Goal: Answer question/provide support: Share knowledge or assist other users

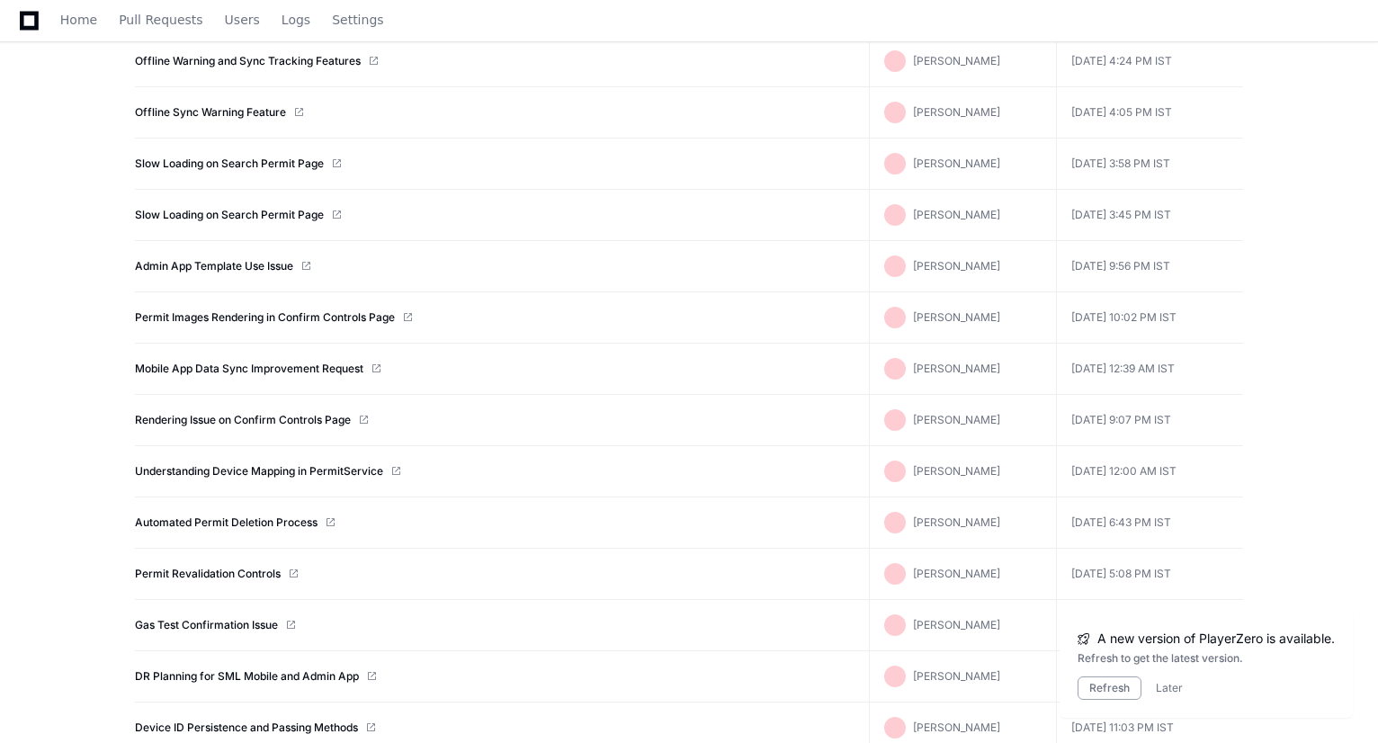
scroll to position [479, 0]
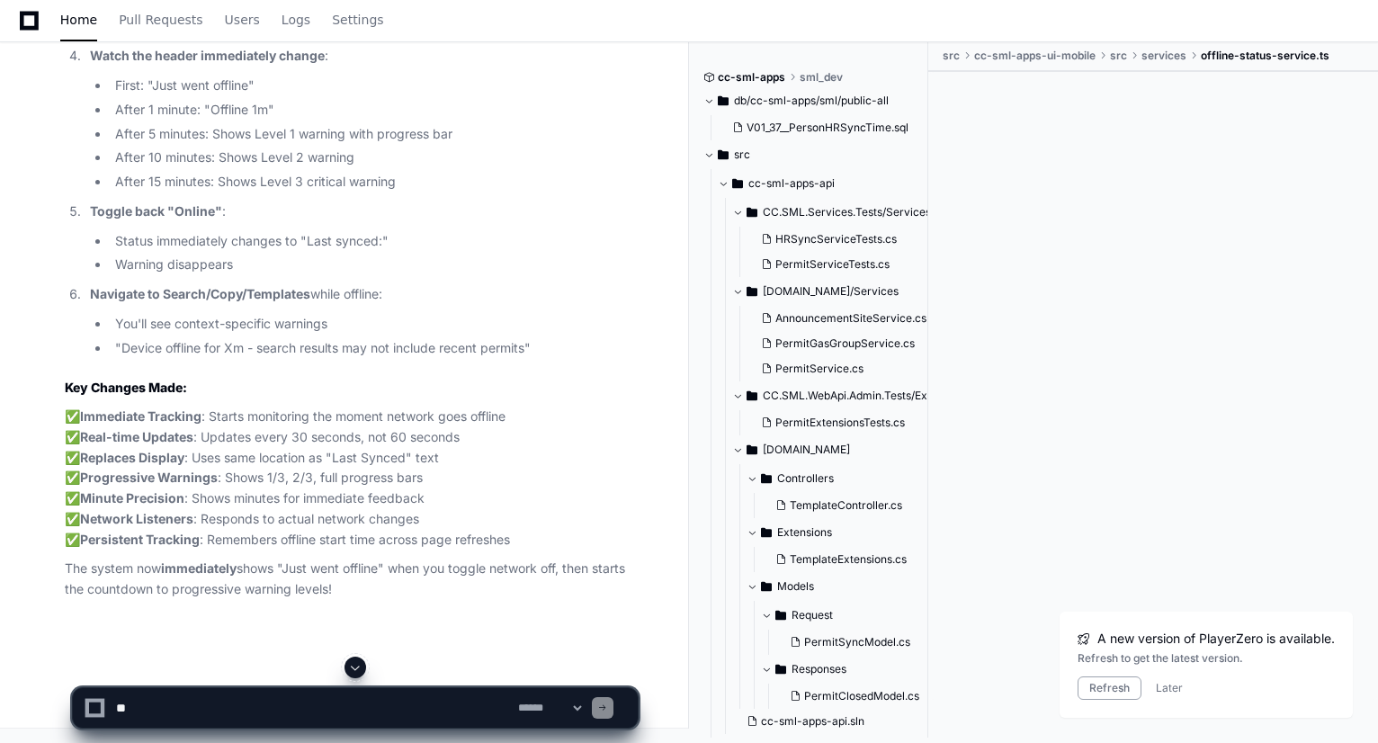
click at [357, 671] on span at bounding box center [355, 667] width 14 height 14
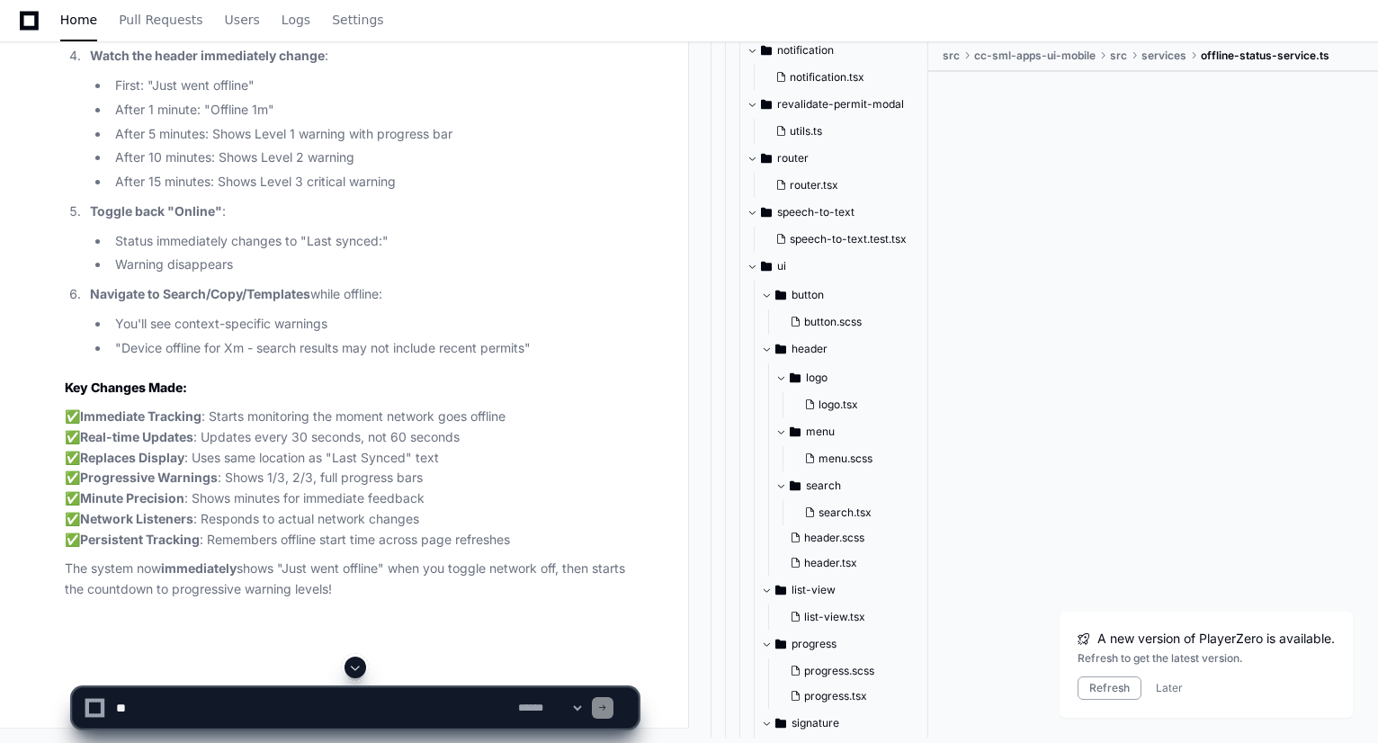
scroll to position [47242, 0]
click at [260, 96] on li "First: "Just went offline"" at bounding box center [374, 86] width 528 height 21
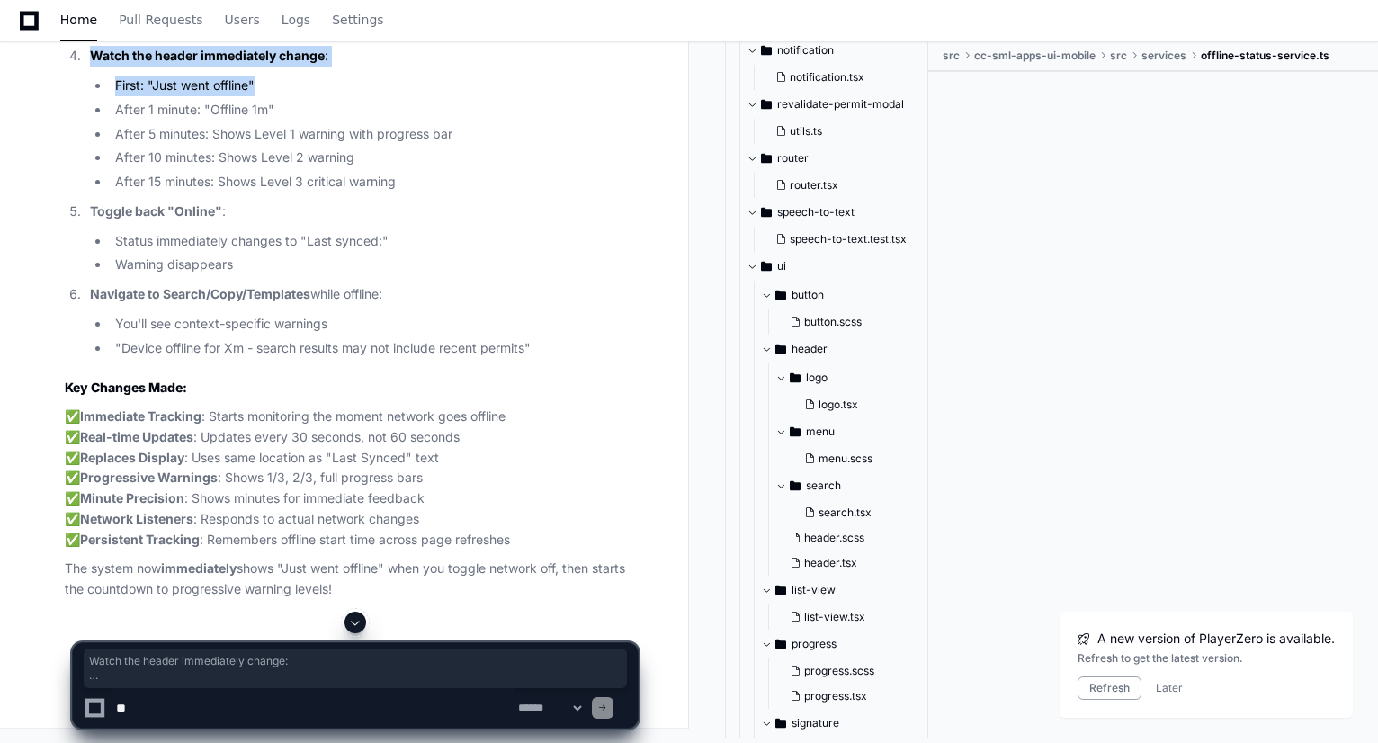
drag, startPoint x: 260, startPoint y: 385, endPoint x: 90, endPoint y: 358, distance: 172.1
click at [90, 192] on li "Watch the header immediately change : First: "Just went offline" After 1 minute…" at bounding box center [361, 119] width 553 height 147
click at [295, 698] on textarea at bounding box center [313, 708] width 402 height 40
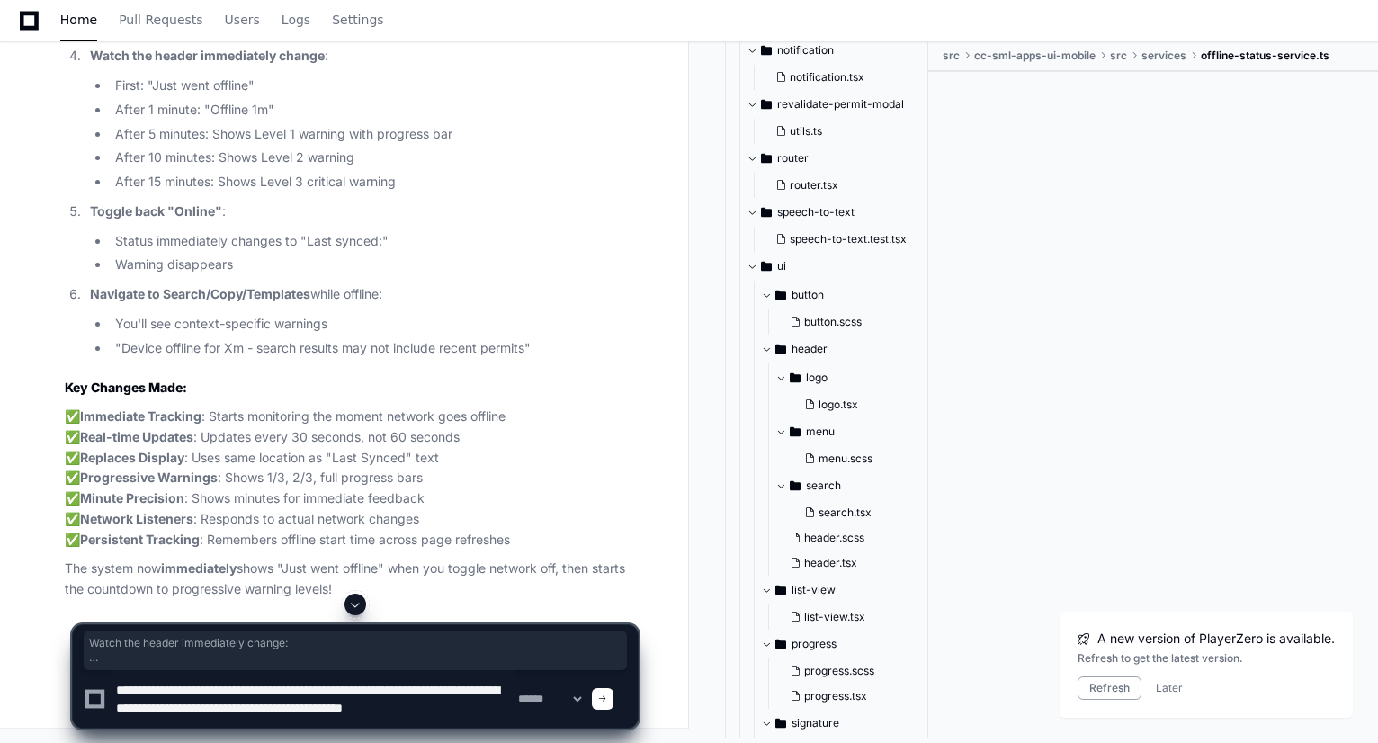
scroll to position [5, 0]
type textarea "**********"
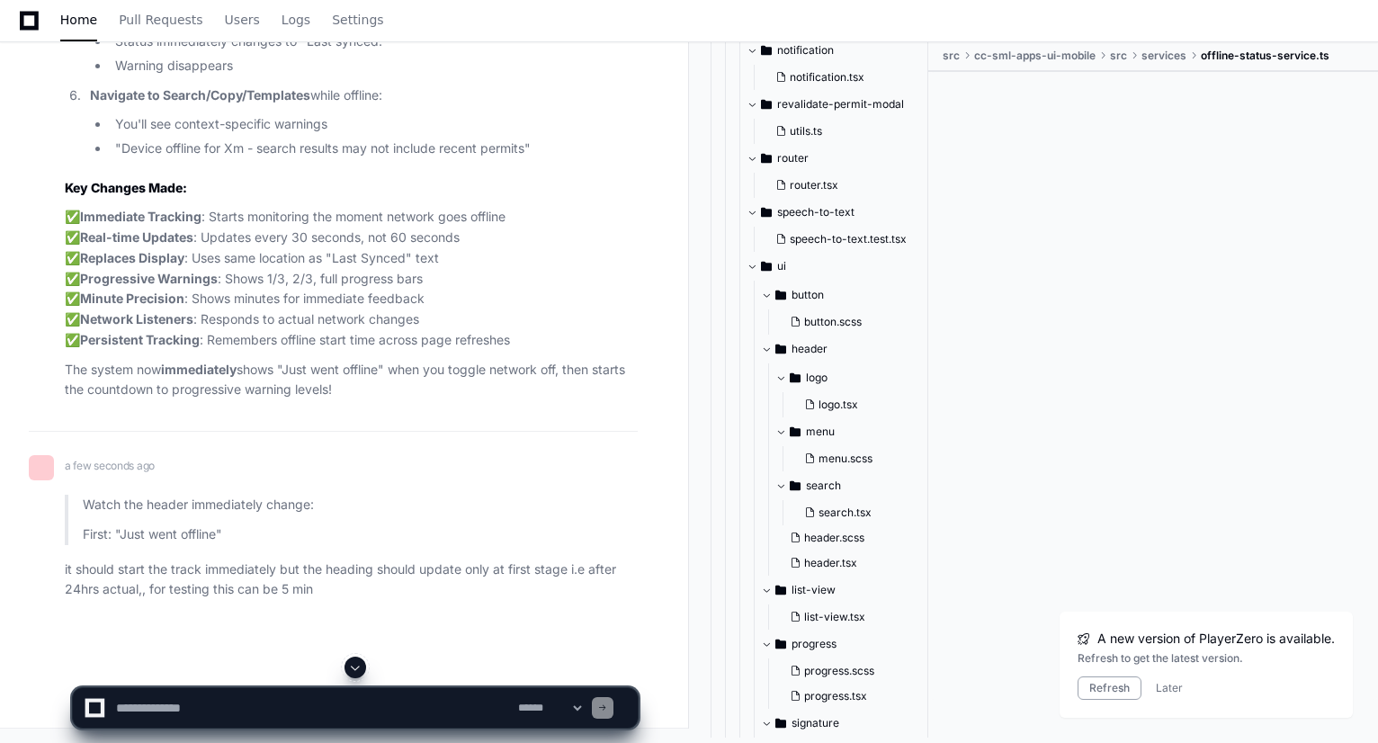
scroll to position [47542, 0]
click at [362, 666] on span at bounding box center [355, 667] width 14 height 14
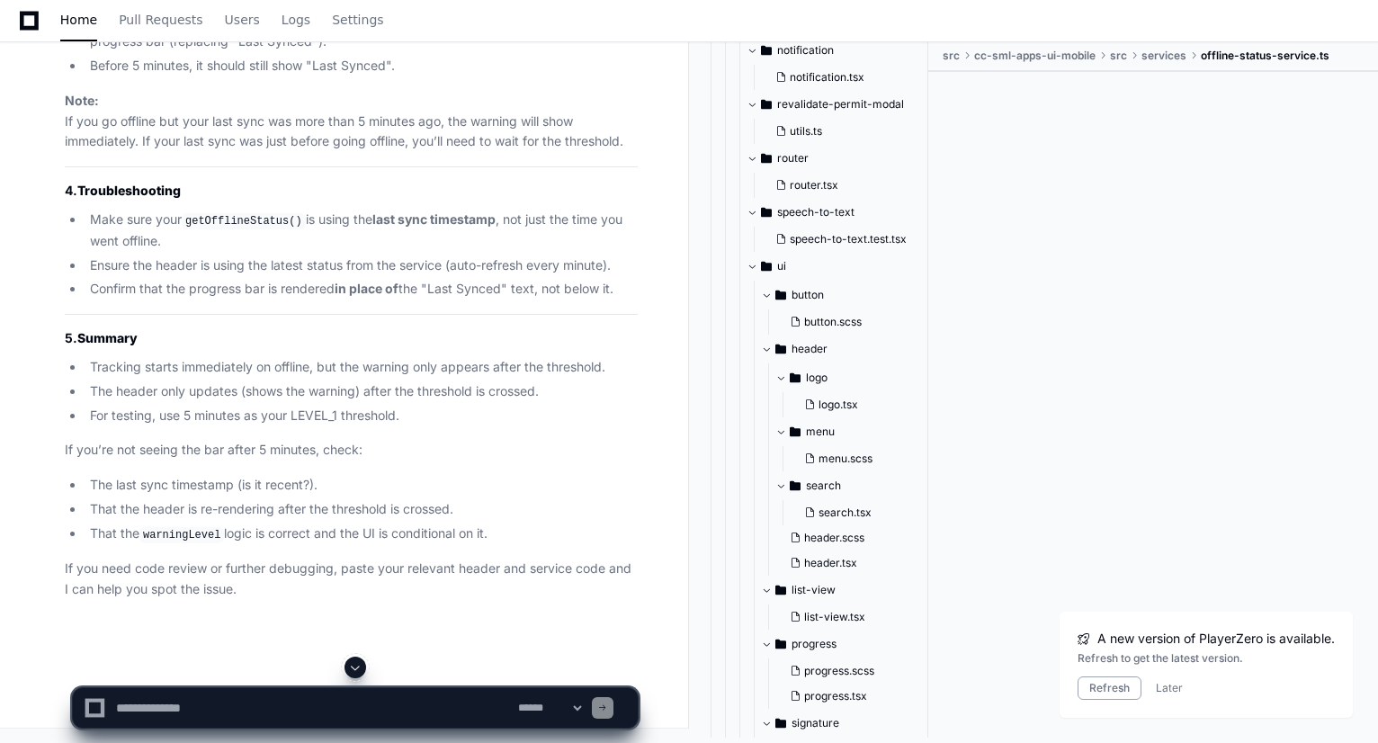
scroll to position [47896, 0]
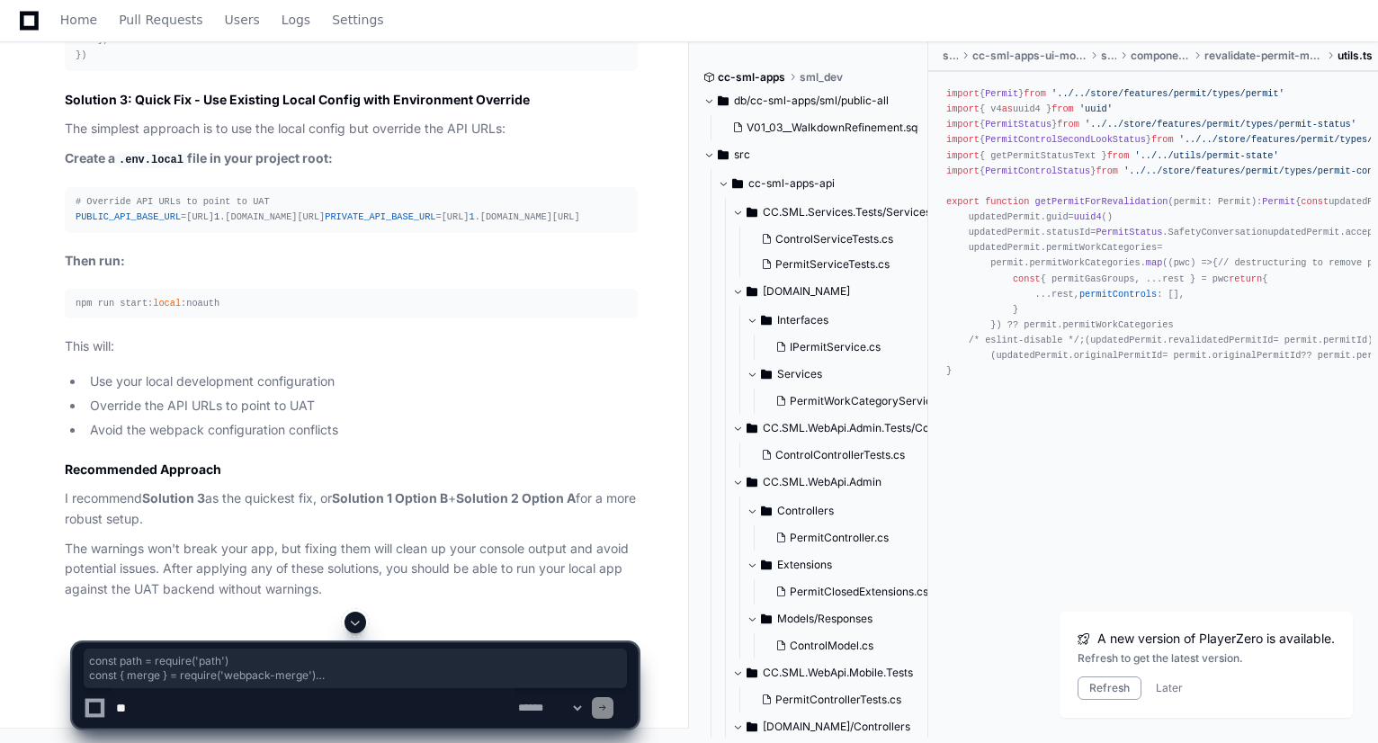
scroll to position [22709, 0]
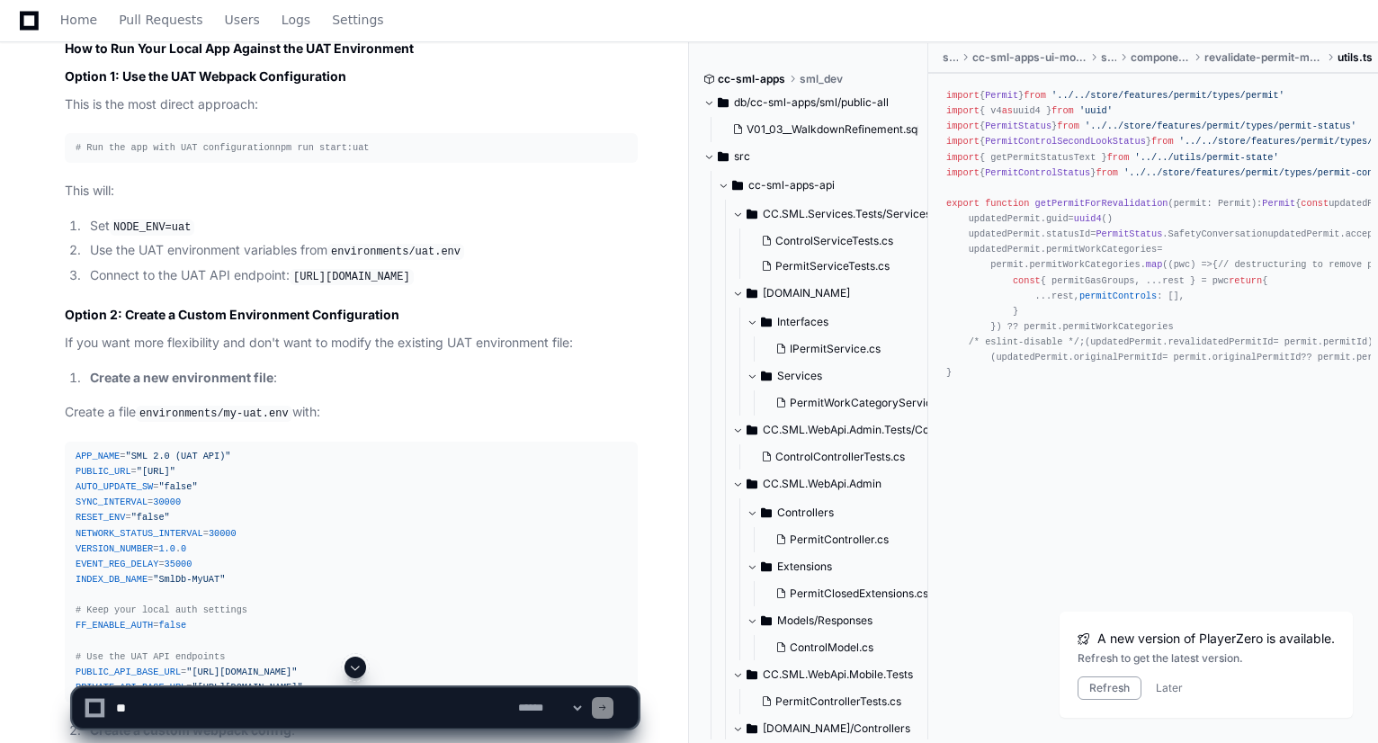
scroll to position [15200, 0]
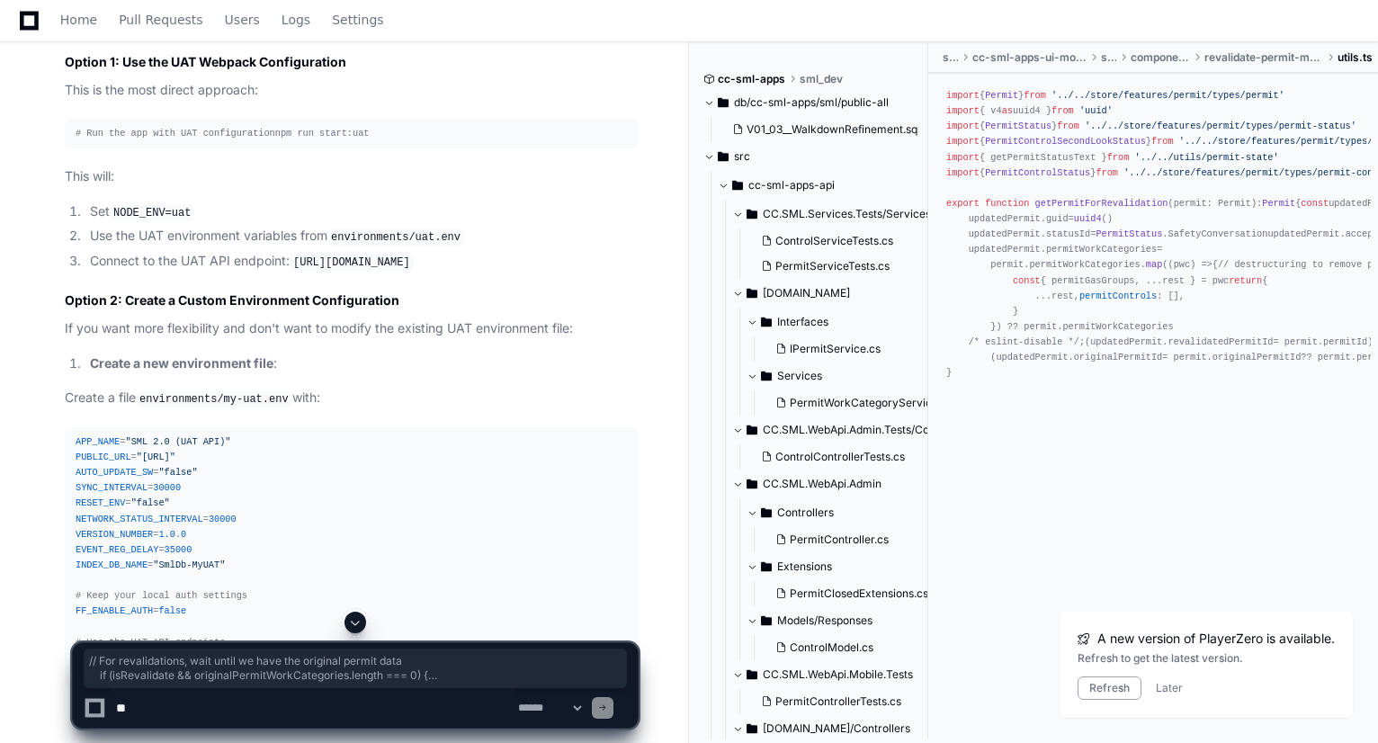
drag, startPoint x: 88, startPoint y: 221, endPoint x: 117, endPoint y: 277, distance: 62.8
copy div "// For revalidations, wait until we have the original permit data if (isRevalid…"
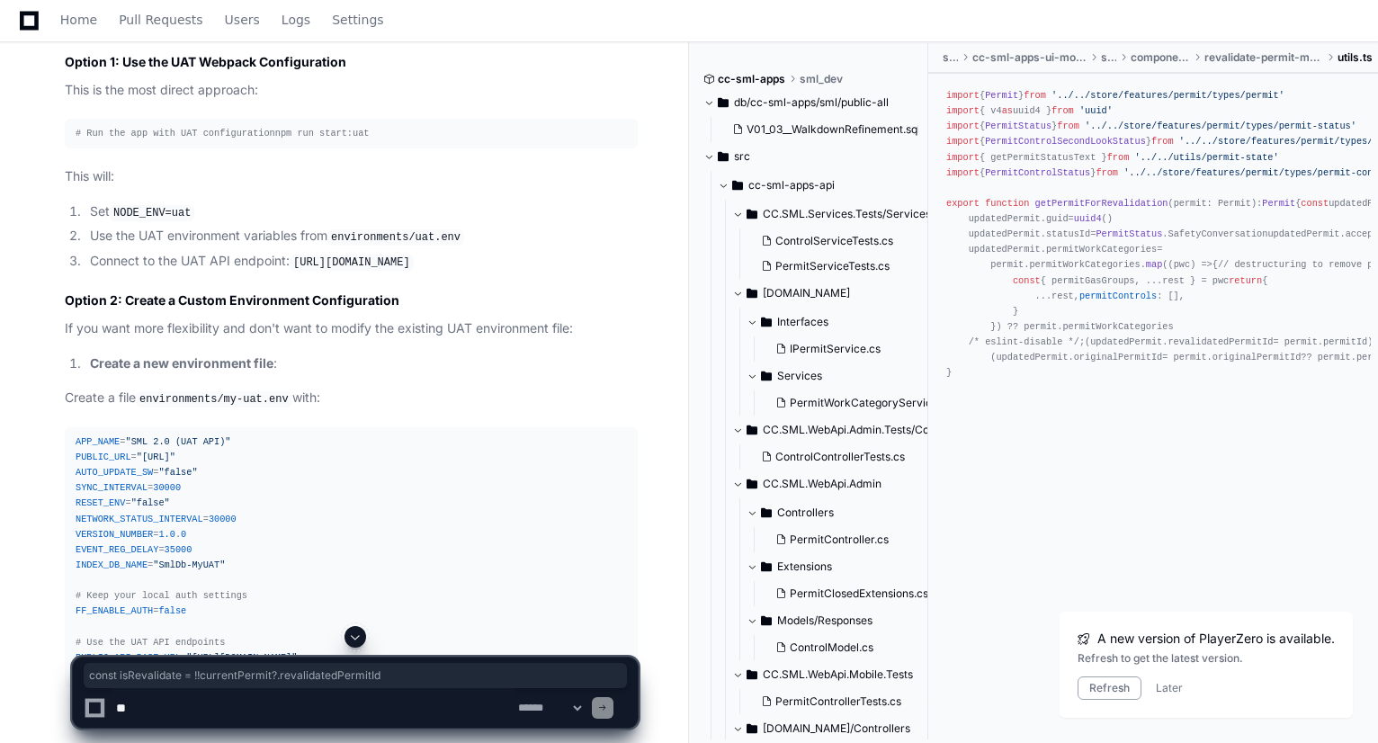
drag, startPoint x: 391, startPoint y: 181, endPoint x: 88, endPoint y: 187, distance: 303.2
copy div "const isRevalidate = !!currentPermit?. revalidatedPermitId"
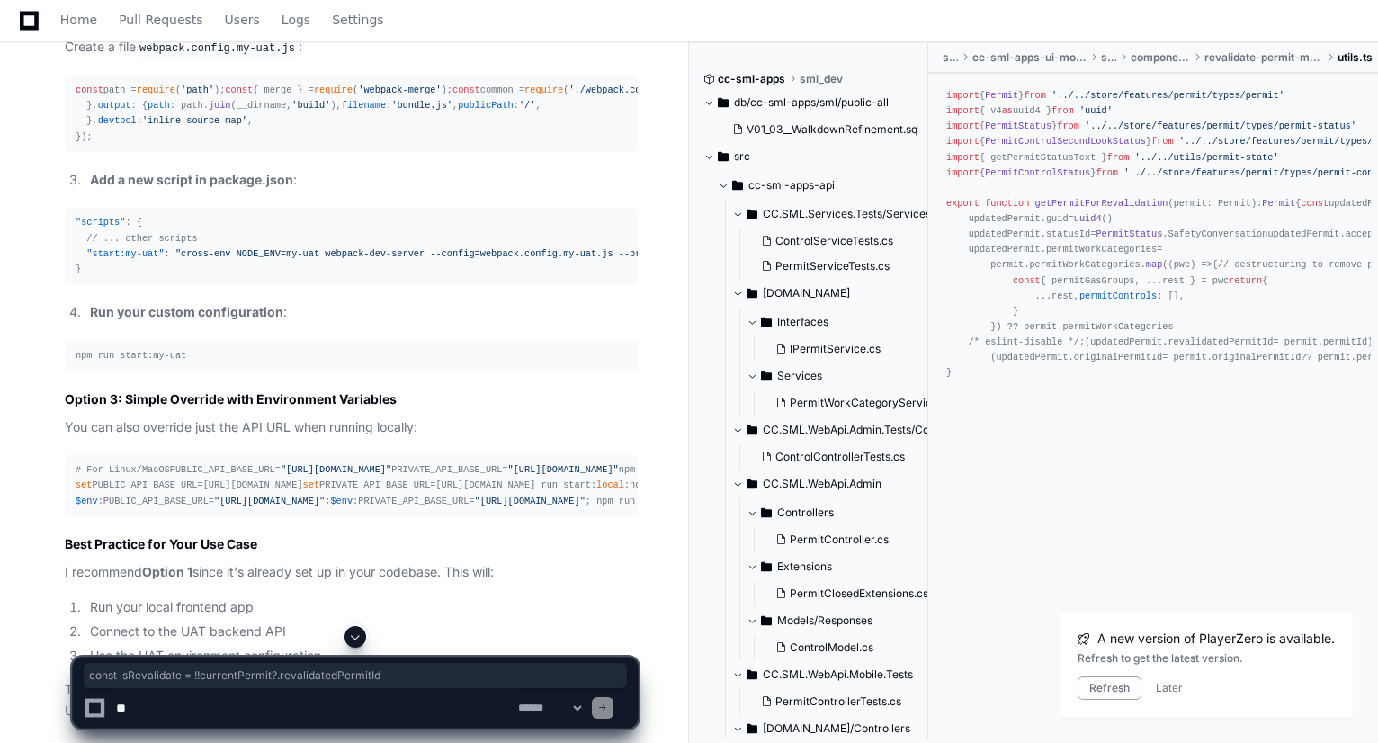
scroll to position [15903, 0]
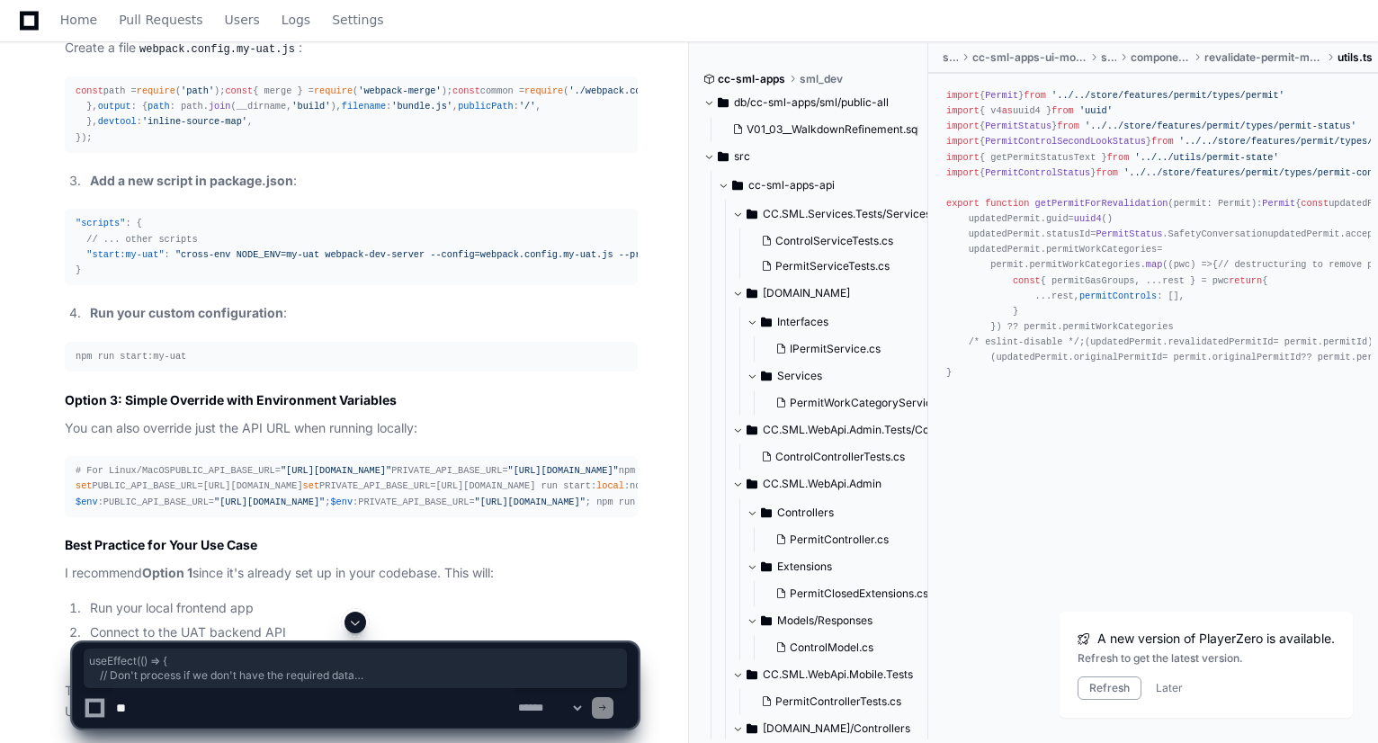
drag, startPoint x: 72, startPoint y: 156, endPoint x: 234, endPoint y: 443, distance: 329.5
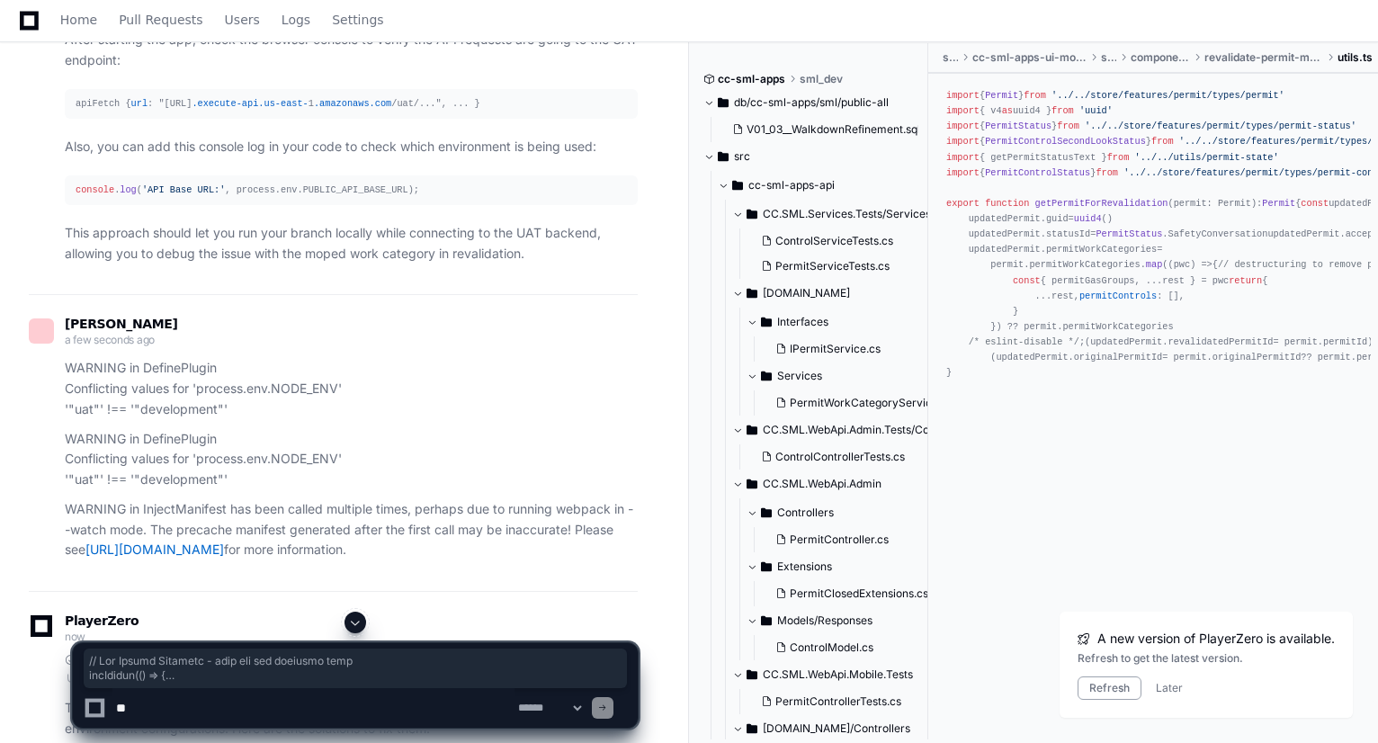
scroll to position [16814, 0]
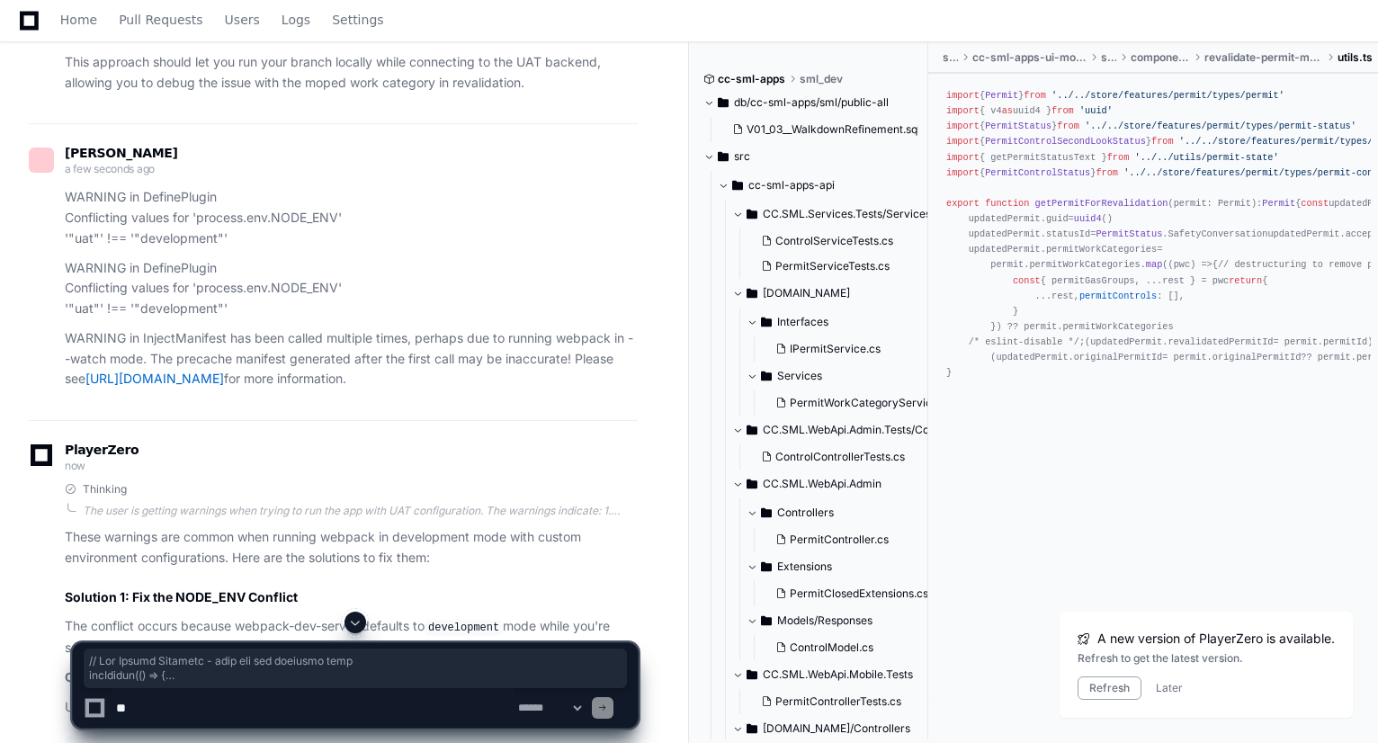
drag, startPoint x: 75, startPoint y: 139, endPoint x: 634, endPoint y: 98, distance: 561.0
copy div "// Set Permit Controls - wait for all required data useEffect ( () => { // Don'…"
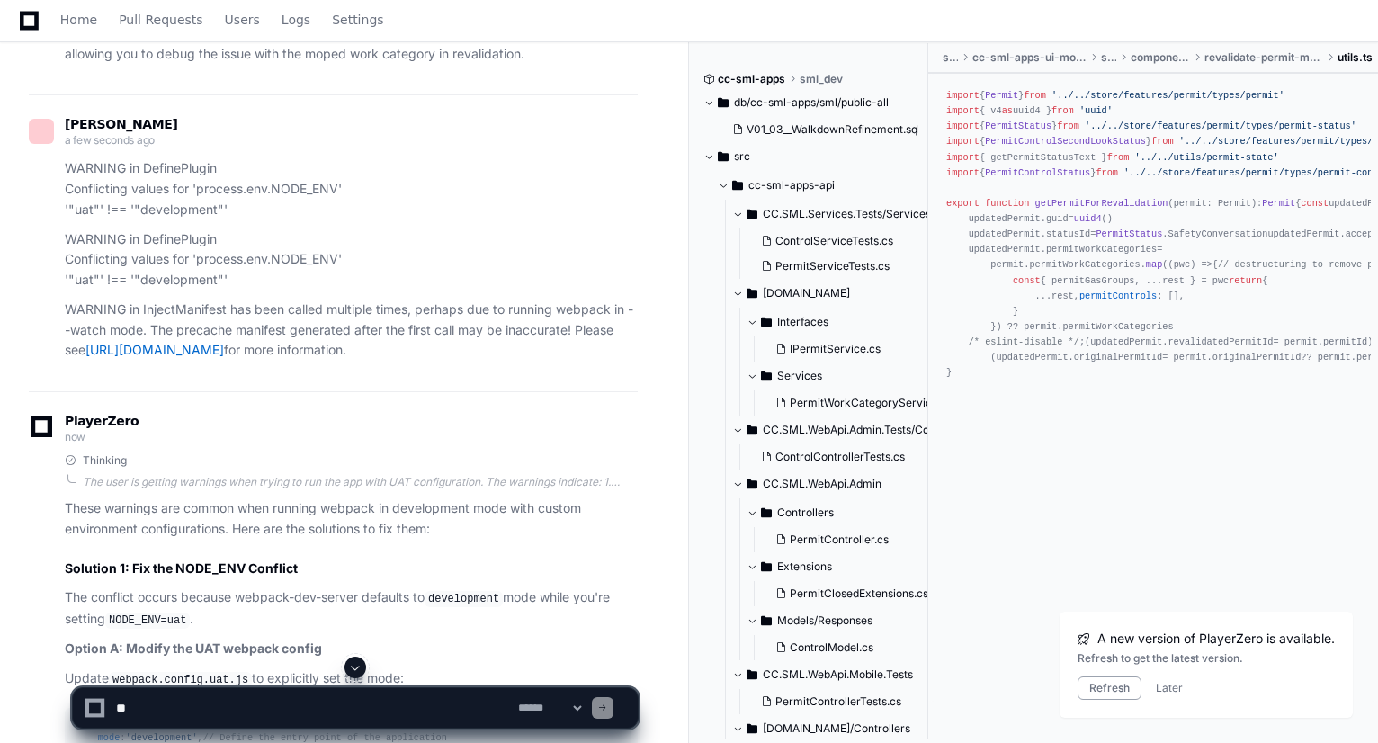
scroll to position [16818, 0]
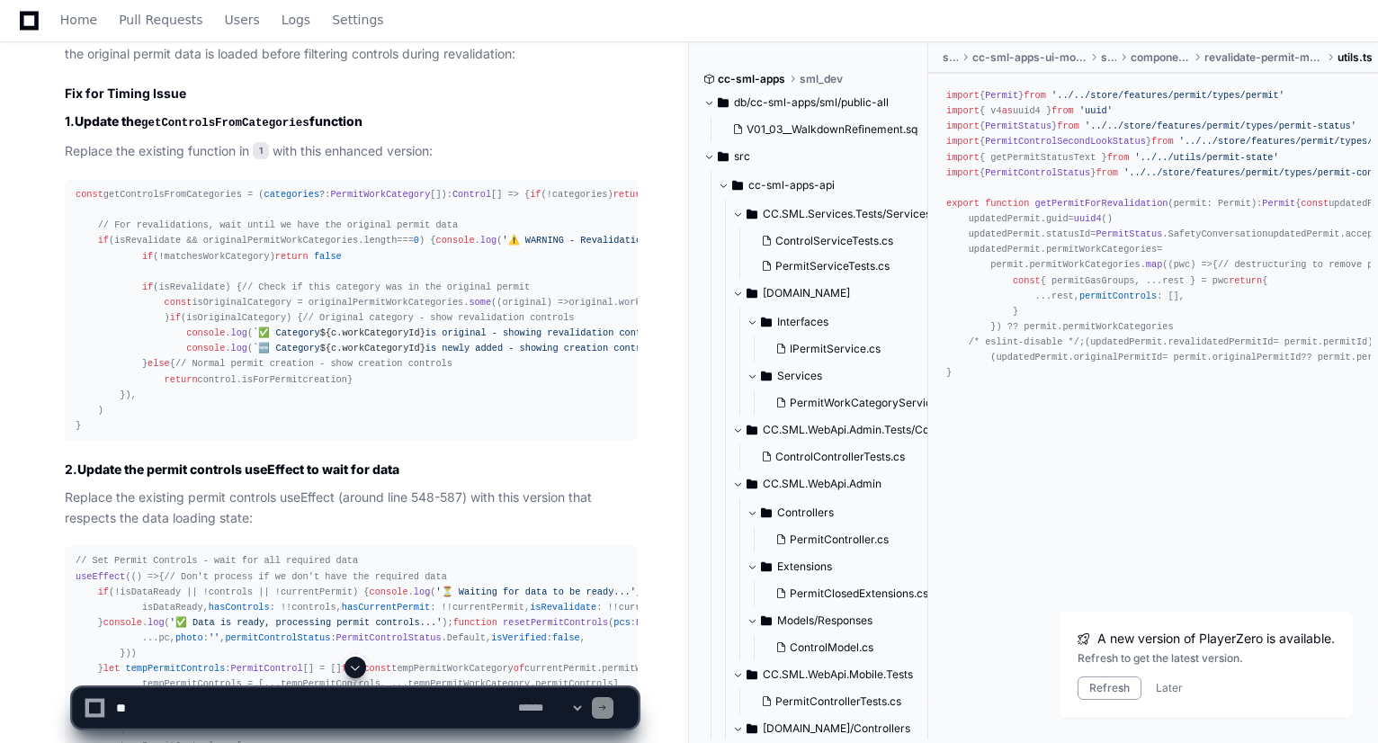
scroll to position [18906, 0]
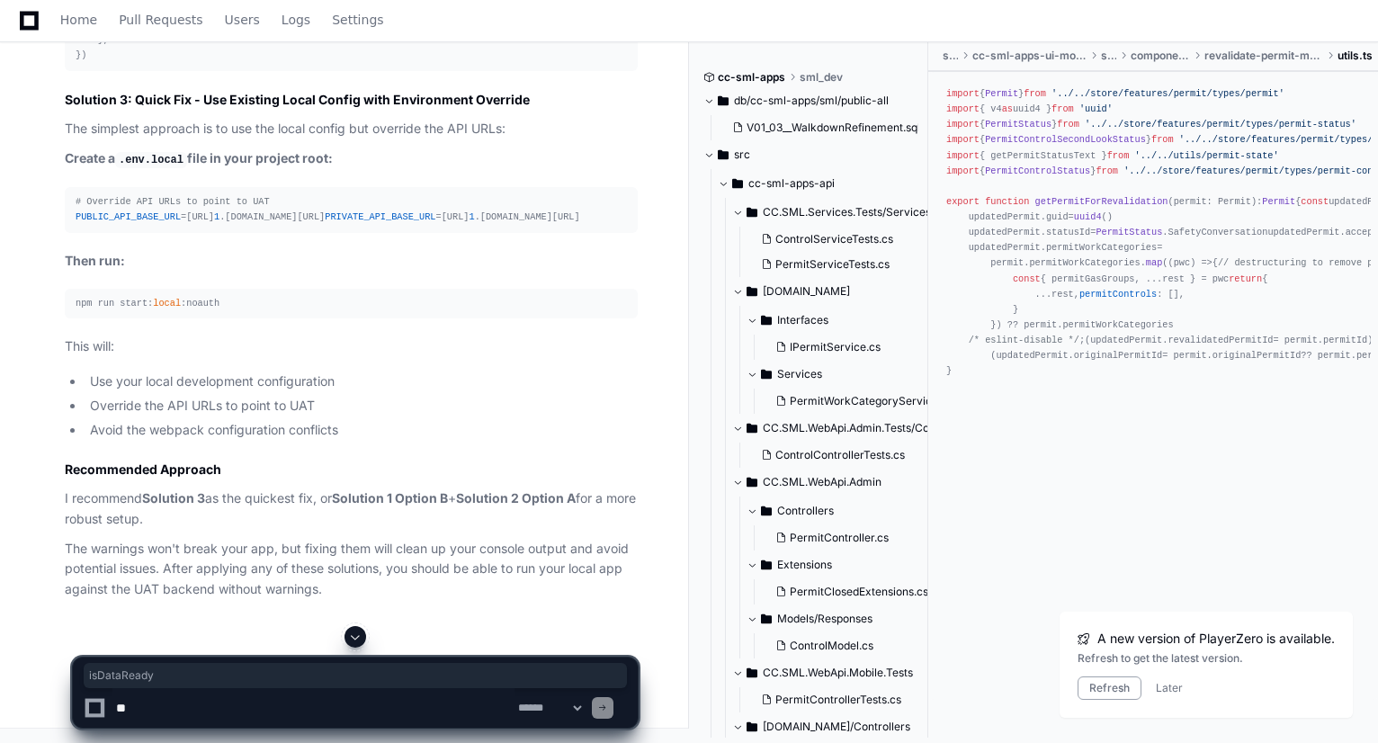
click at [301, 719] on textarea at bounding box center [313, 708] width 402 height 40
type textarea "**********"
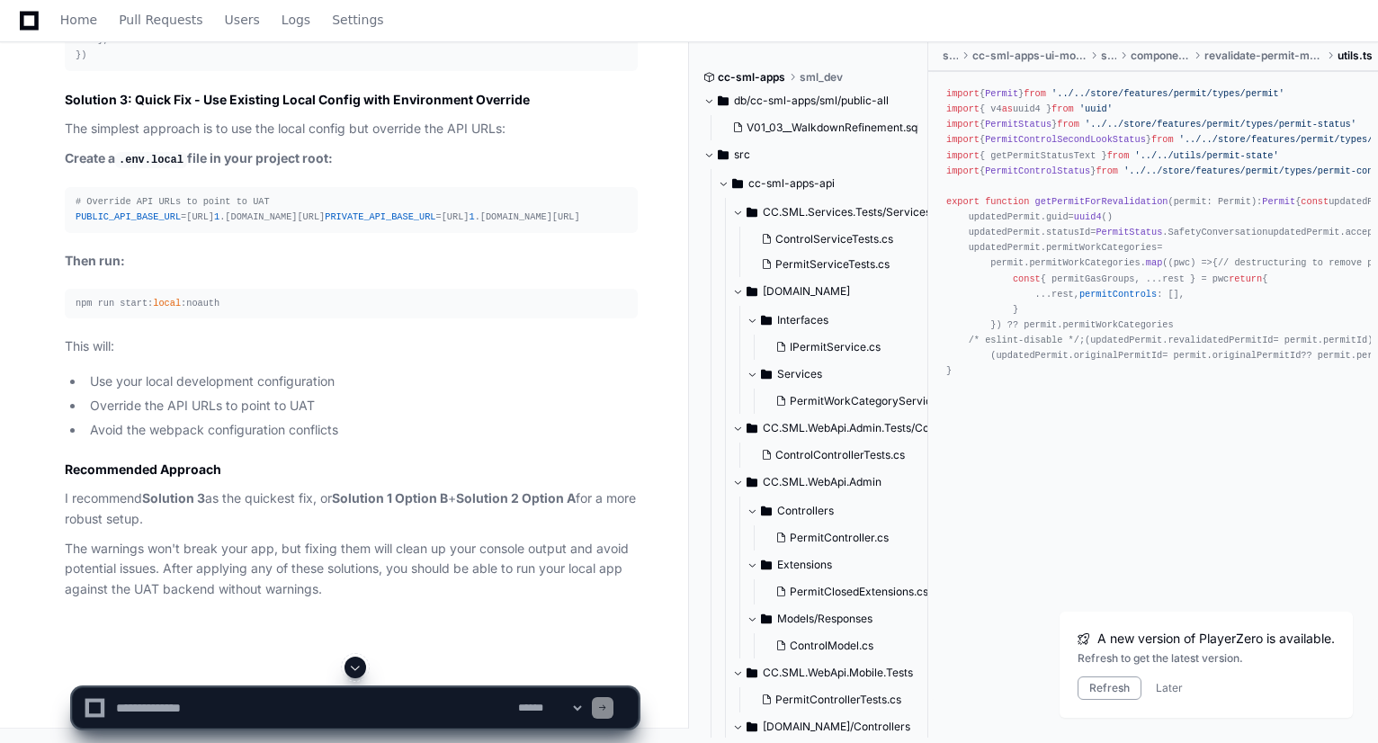
click at [347, 667] on button at bounding box center [356, 668] width 22 height 22
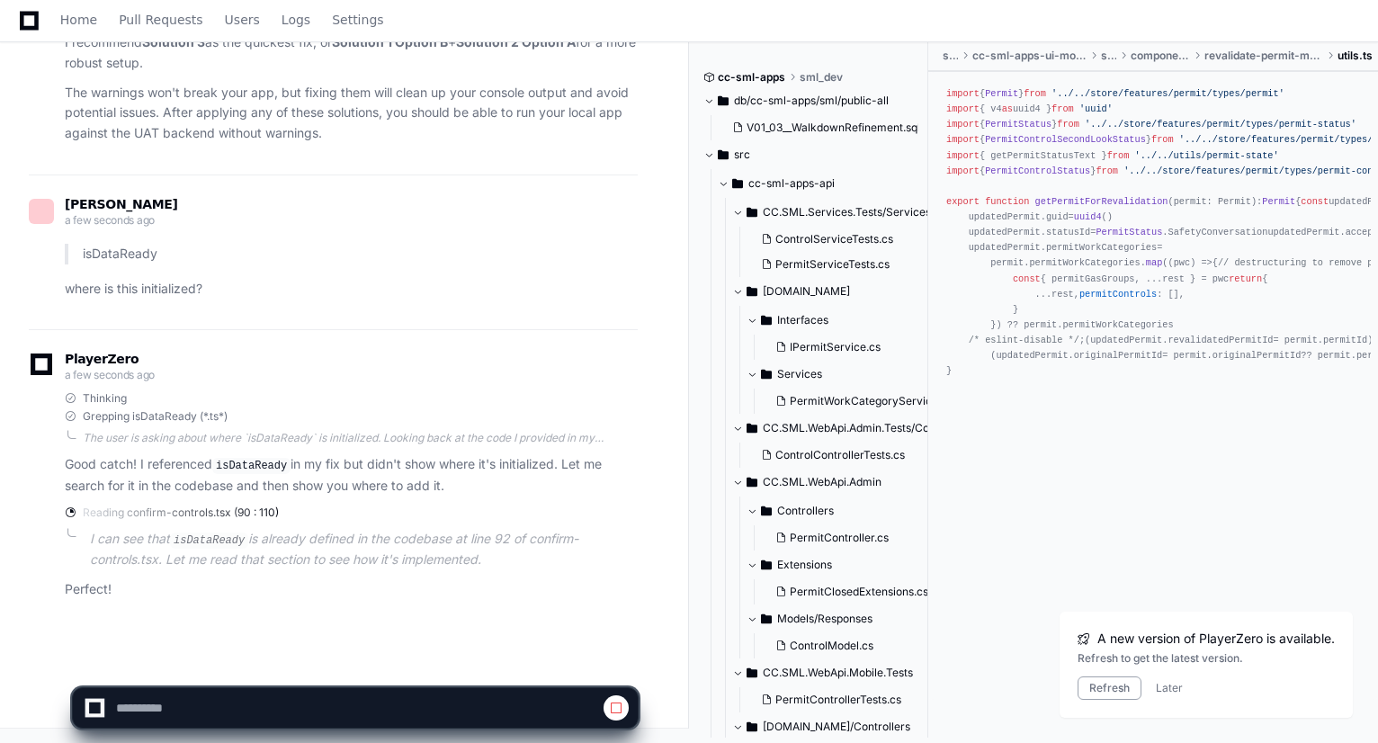
scroll to position [25276, 0]
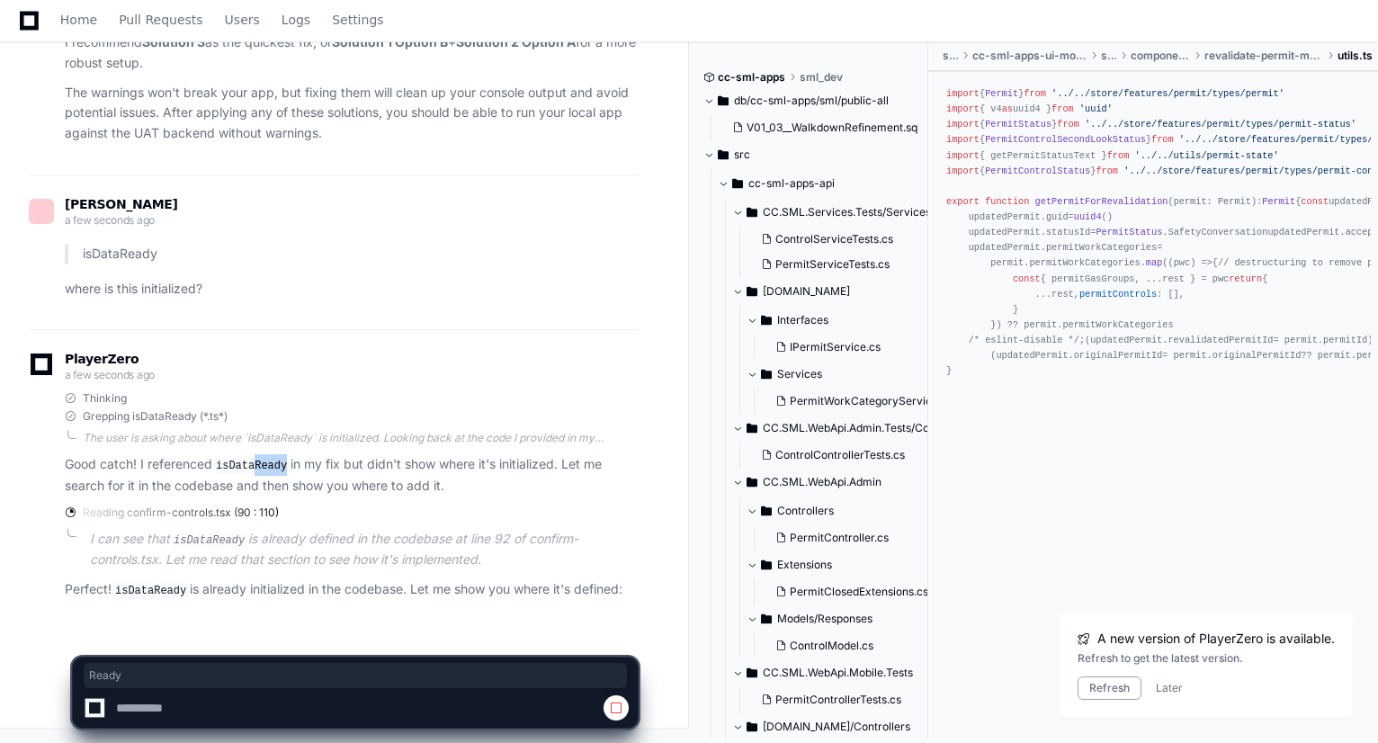
drag, startPoint x: 255, startPoint y: 469, endPoint x: 288, endPoint y: 467, distance: 33.3
click at [288, 467] on p "Good catch! I referenced isDataReady in my fix but didn't show where it's initi…" at bounding box center [351, 474] width 573 height 41
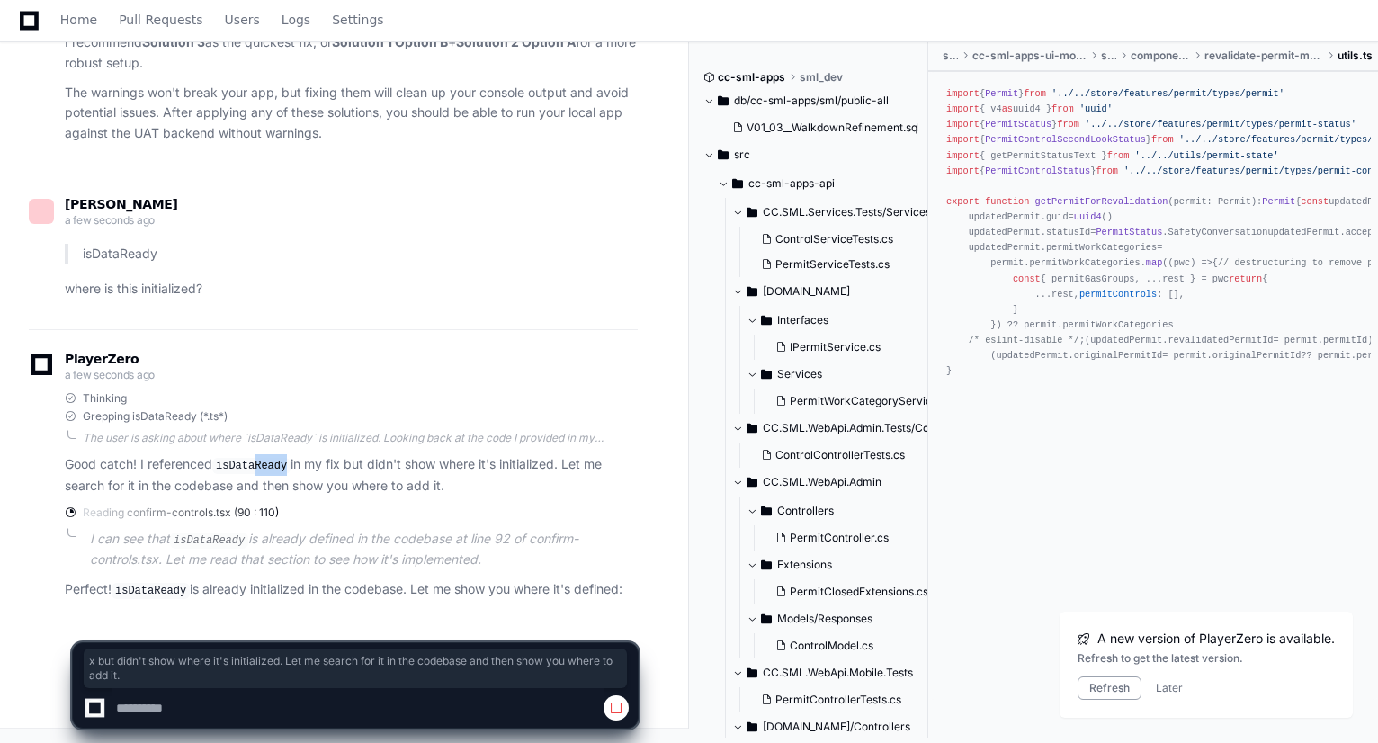
drag, startPoint x: 335, startPoint y: 463, endPoint x: 509, endPoint y: 488, distance: 176.2
click at [509, 488] on p "Good catch! I referenced isDataReady in my fix but didn't show where it's initi…" at bounding box center [351, 474] width 573 height 41
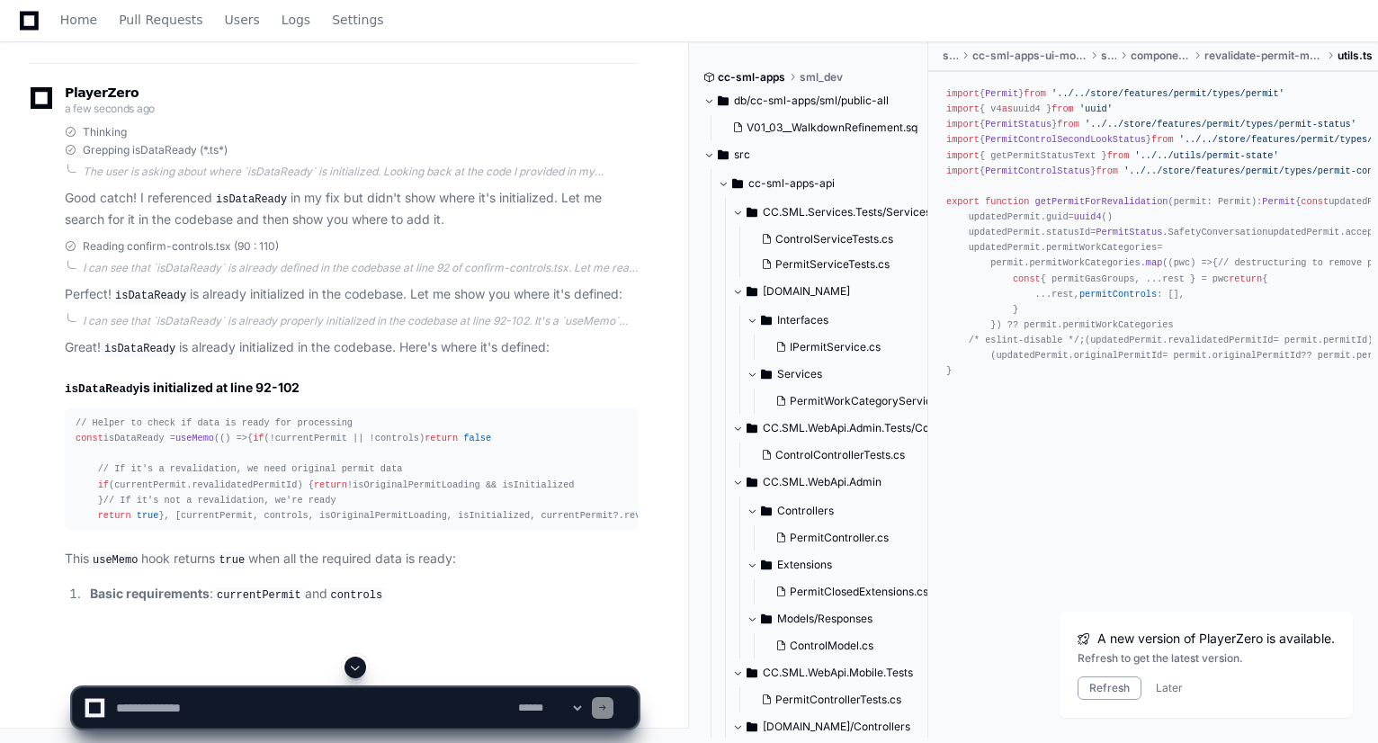
scroll to position [25618, 0]
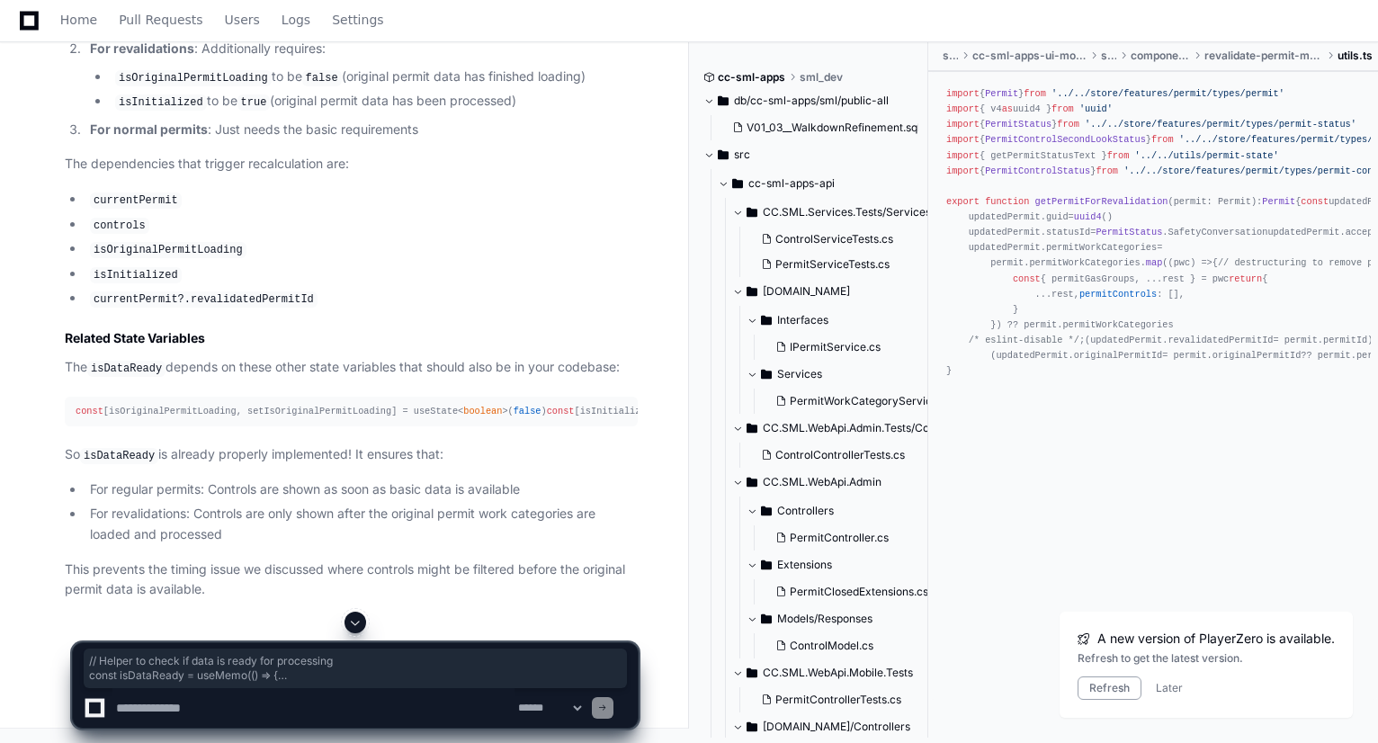
drag, startPoint x: 73, startPoint y: 350, endPoint x: 615, endPoint y: 515, distance: 567.1
copy div "// Helper to check if data is ready for processing const isDataReady = useMemo …"
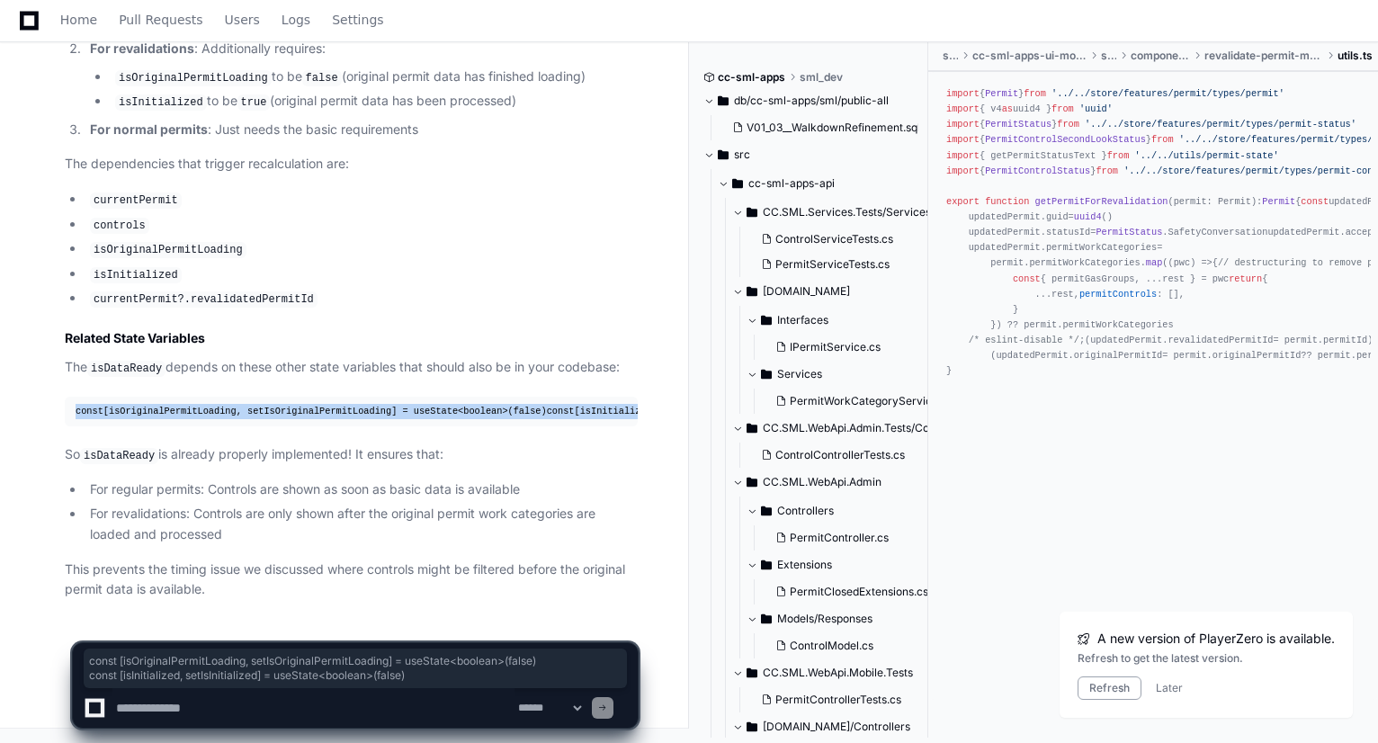
drag, startPoint x: 415, startPoint y: 414, endPoint x: 74, endPoint y: 399, distance: 341.2
click at [74, 399] on pre "const [isOriginalPermitLoading, setIsOriginalPermitLoading] = useState< boolean…" at bounding box center [351, 412] width 573 height 30
copy div "const [isOriginalPermitLoading, setIsOriginalPermitLoading] = useState< boolean…"
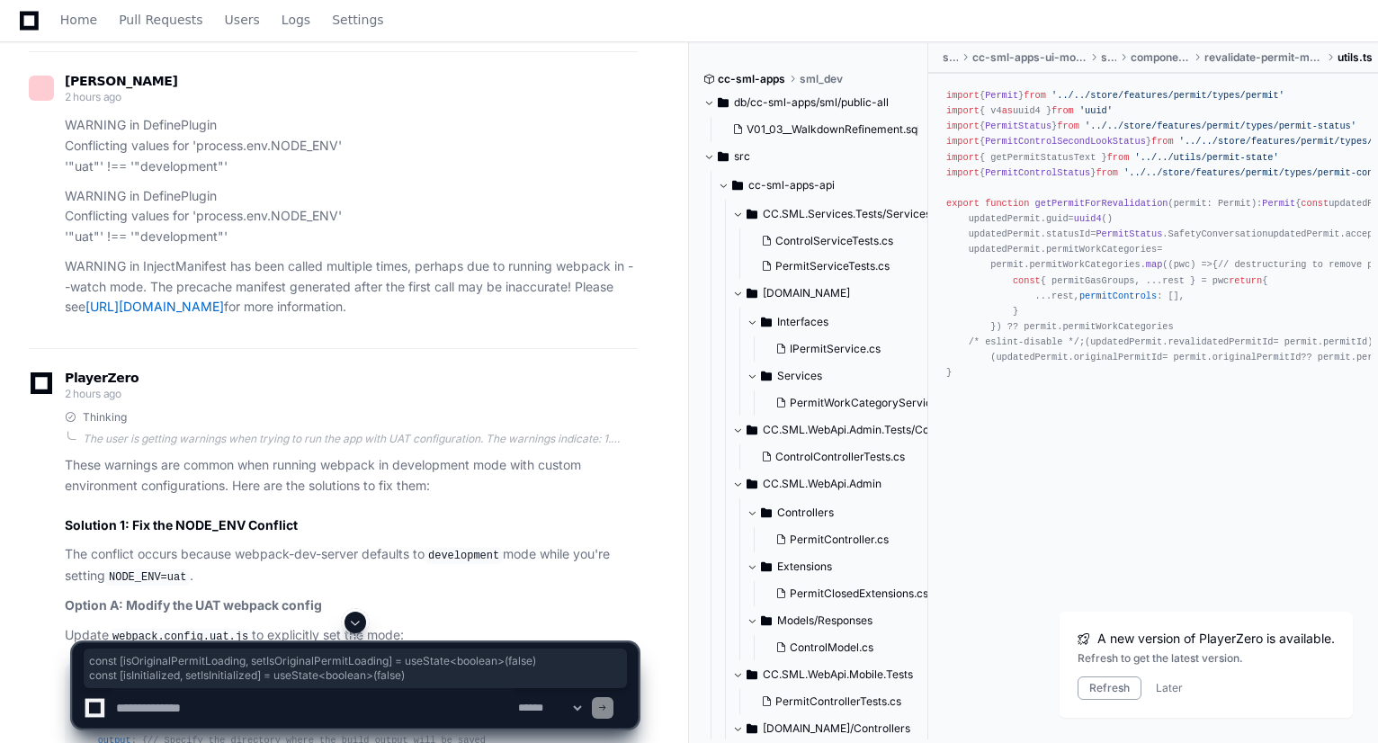
scroll to position [16893, 0]
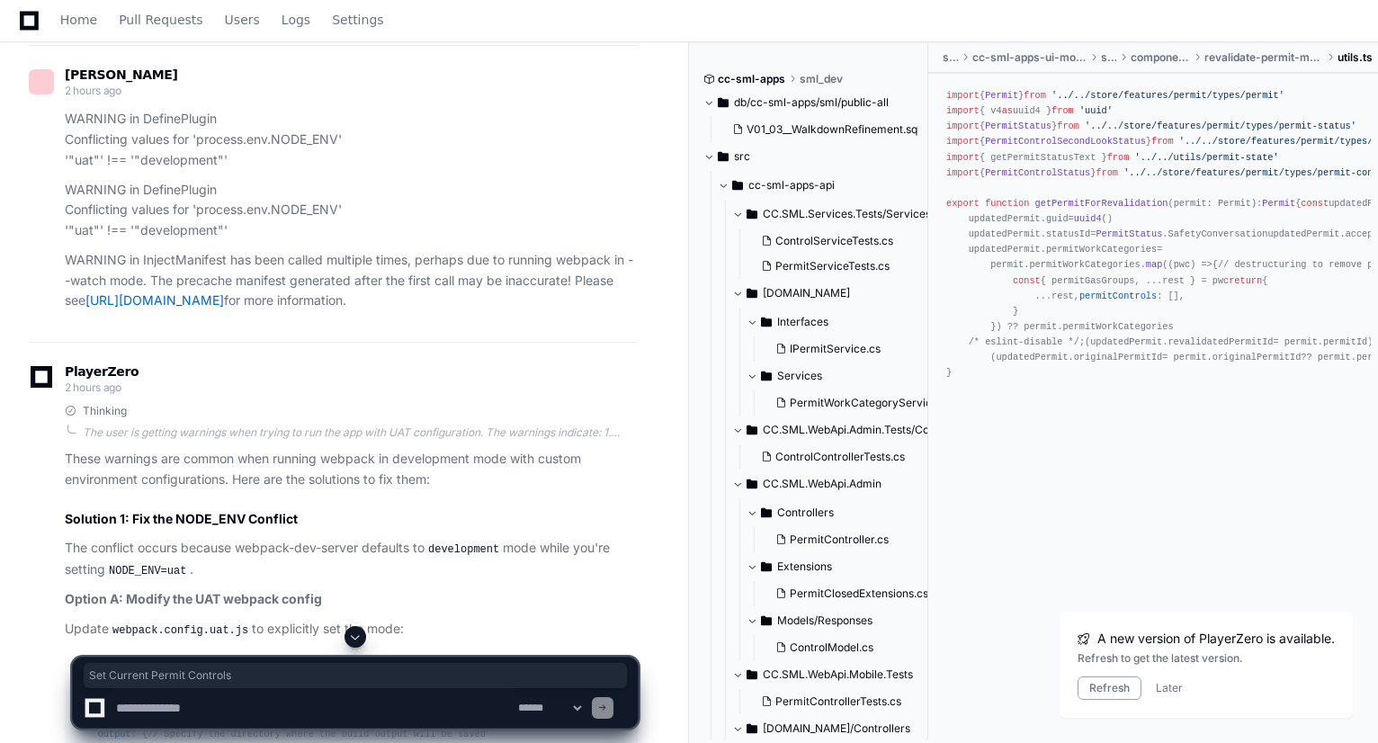
drag, startPoint x: 90, startPoint y: 128, endPoint x: 229, endPoint y: 130, distance: 139.4
copy span "Set Current Permit Controls"
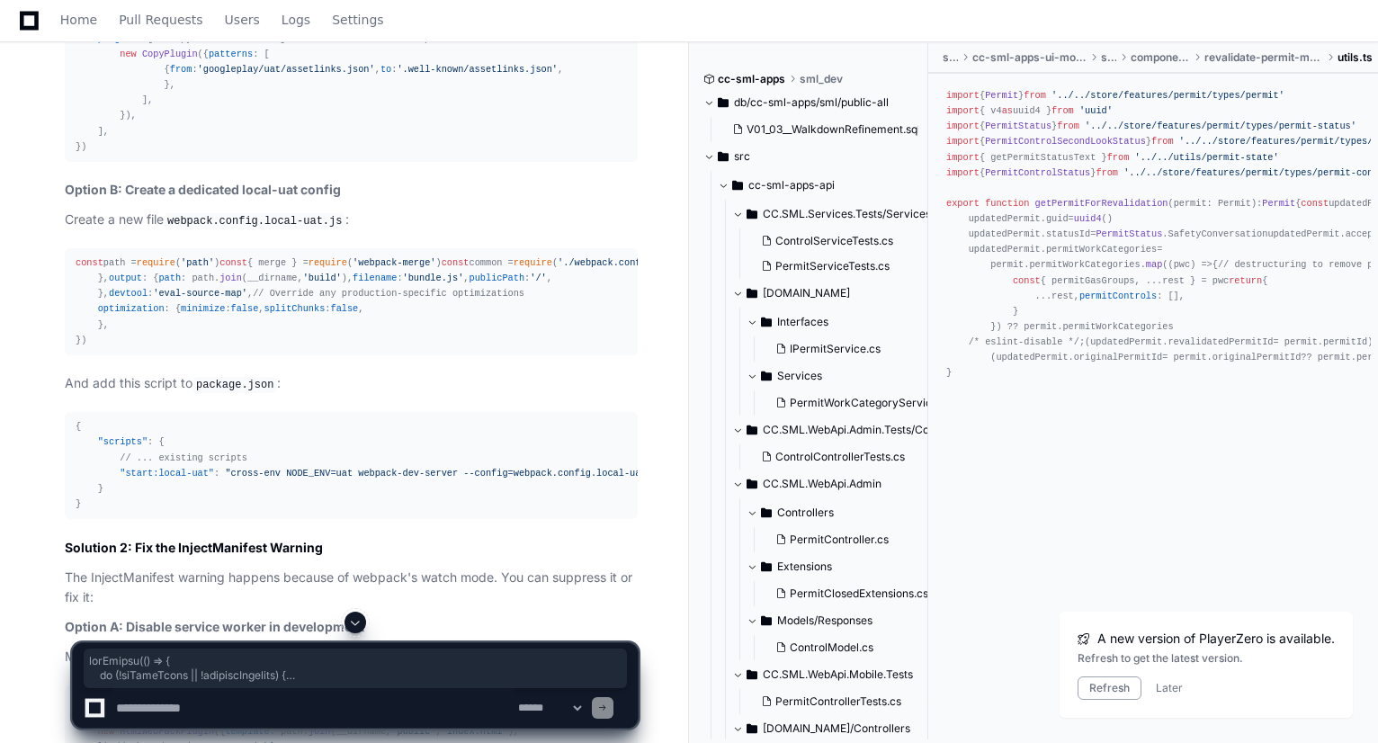
scroll to position [17806, 0]
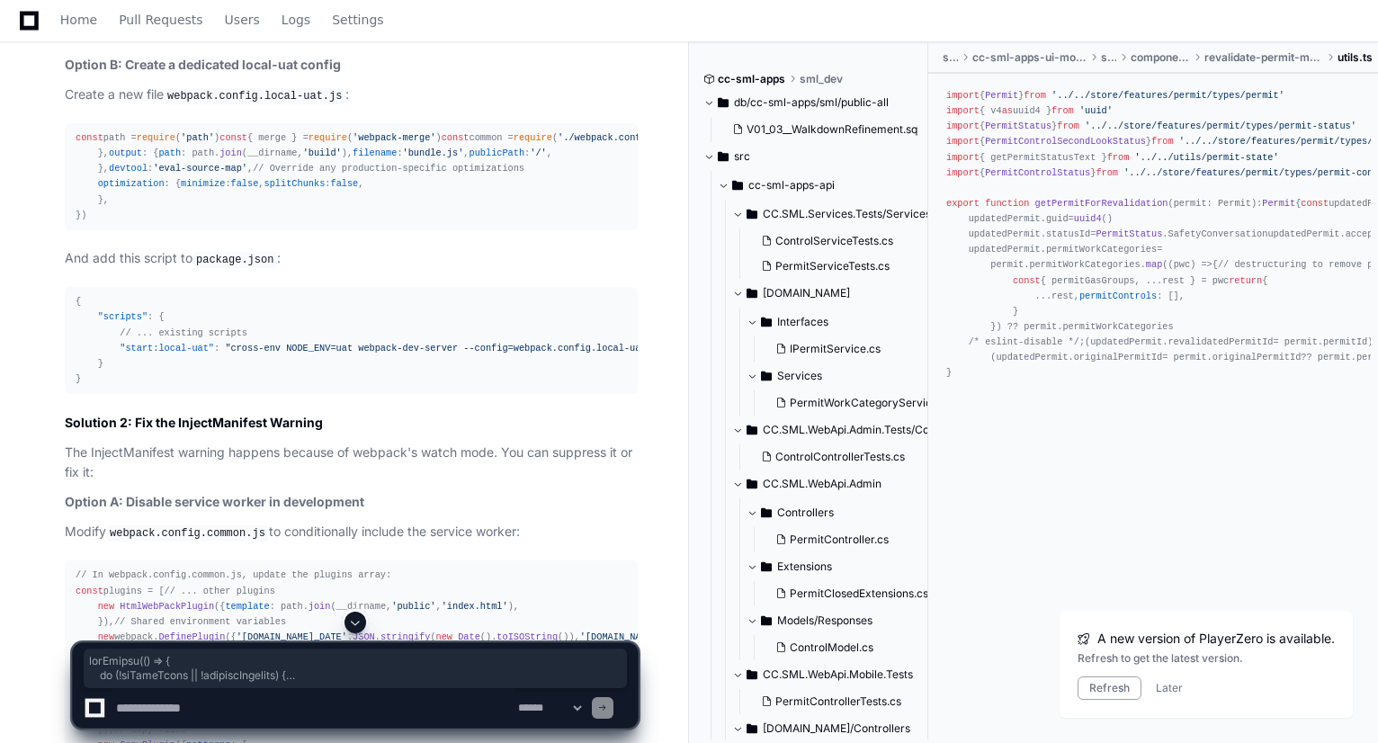
drag, startPoint x: 72, startPoint y: 145, endPoint x: 517, endPoint y: 167, distance: 445.8
copy article "useEffect ( () => { if (!isDataReady || !currentCategory) { console . log ( '⏳ …"
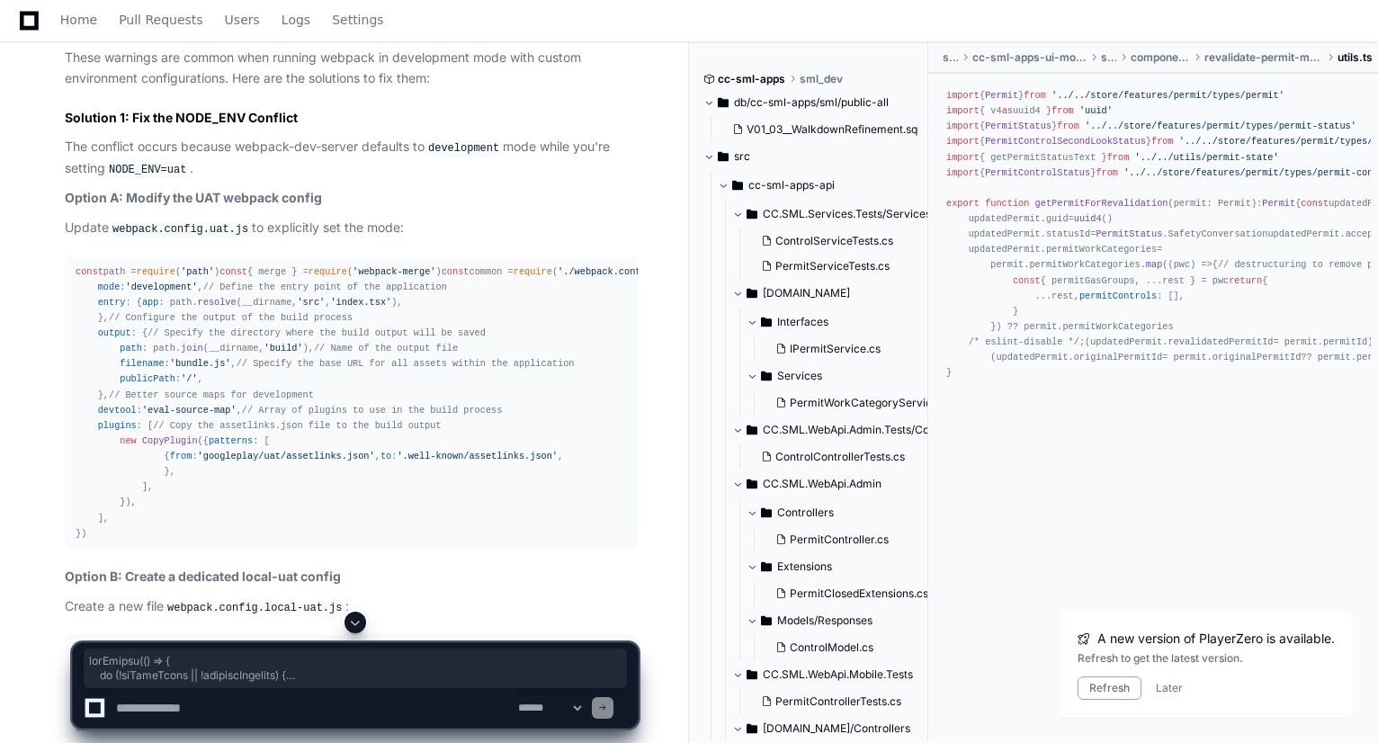
scroll to position [17278, 0]
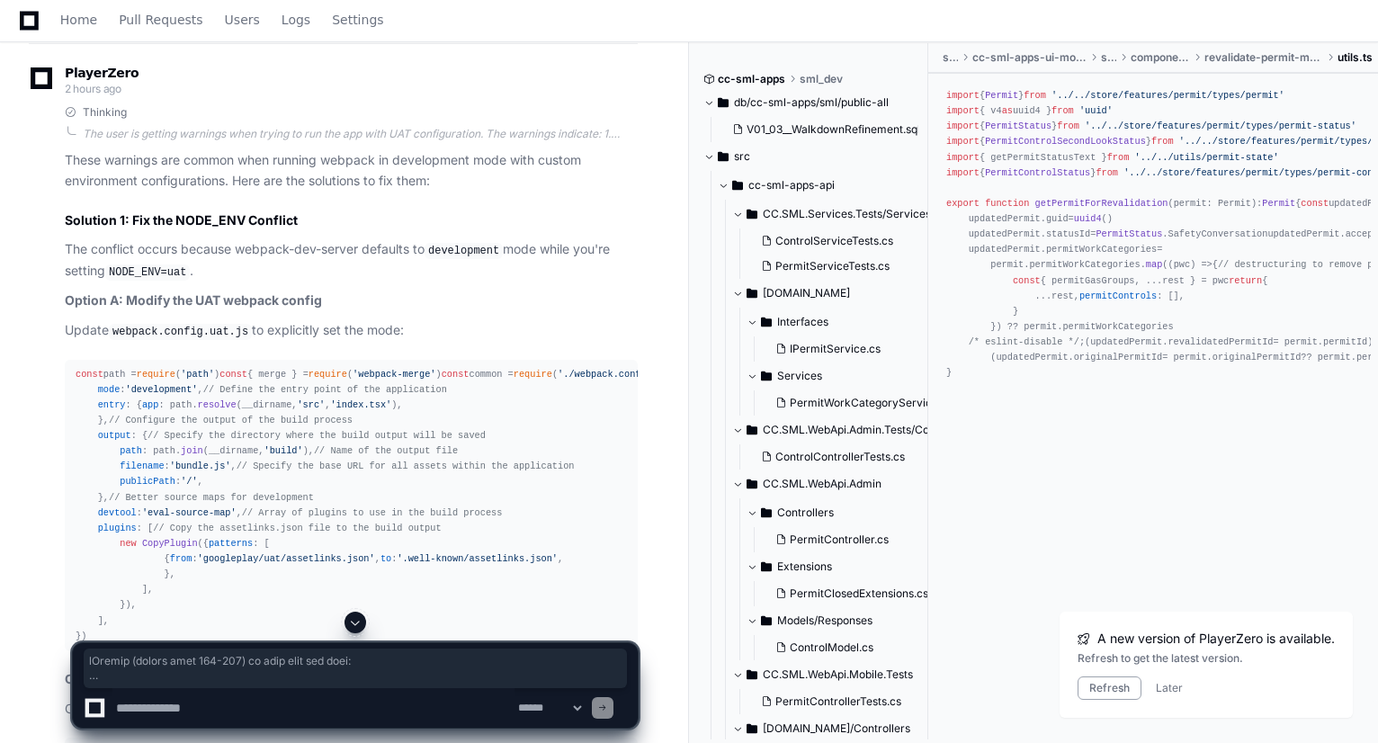
scroll to position [16924, 0]
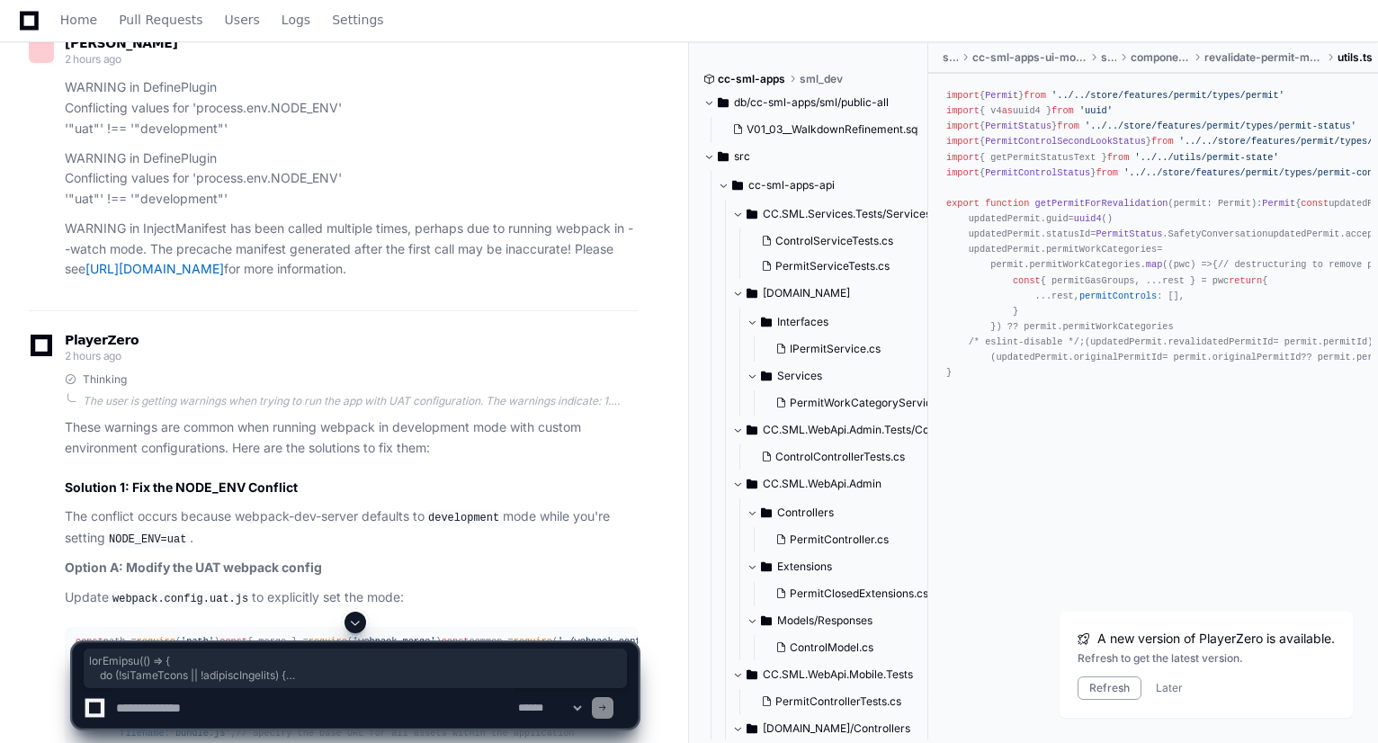
drag, startPoint x: 543, startPoint y: 405, endPoint x: 69, endPoint y: 112, distance: 556.9
copy div "useEffect ( () => { if (!isDataReady || !currentCategory) { console . log ( '⏳ …"
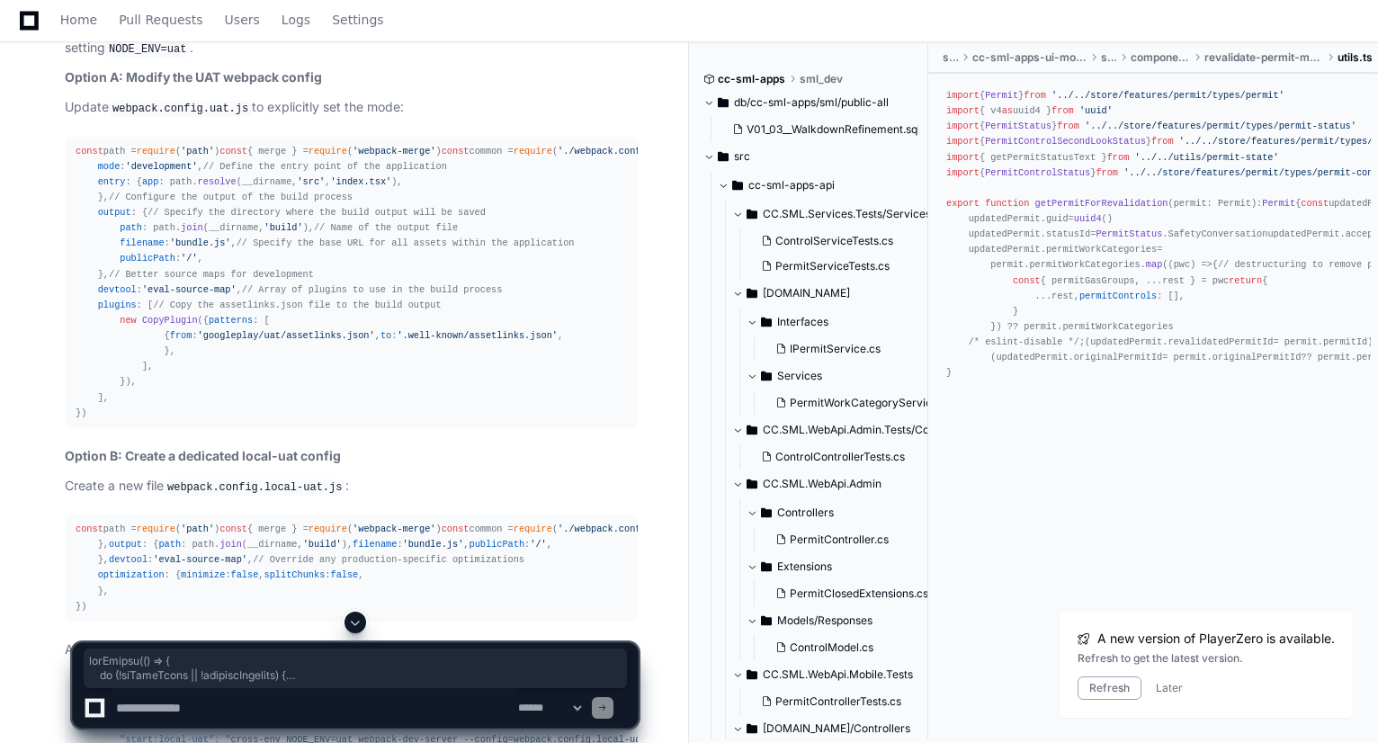
scroll to position [17533, 0]
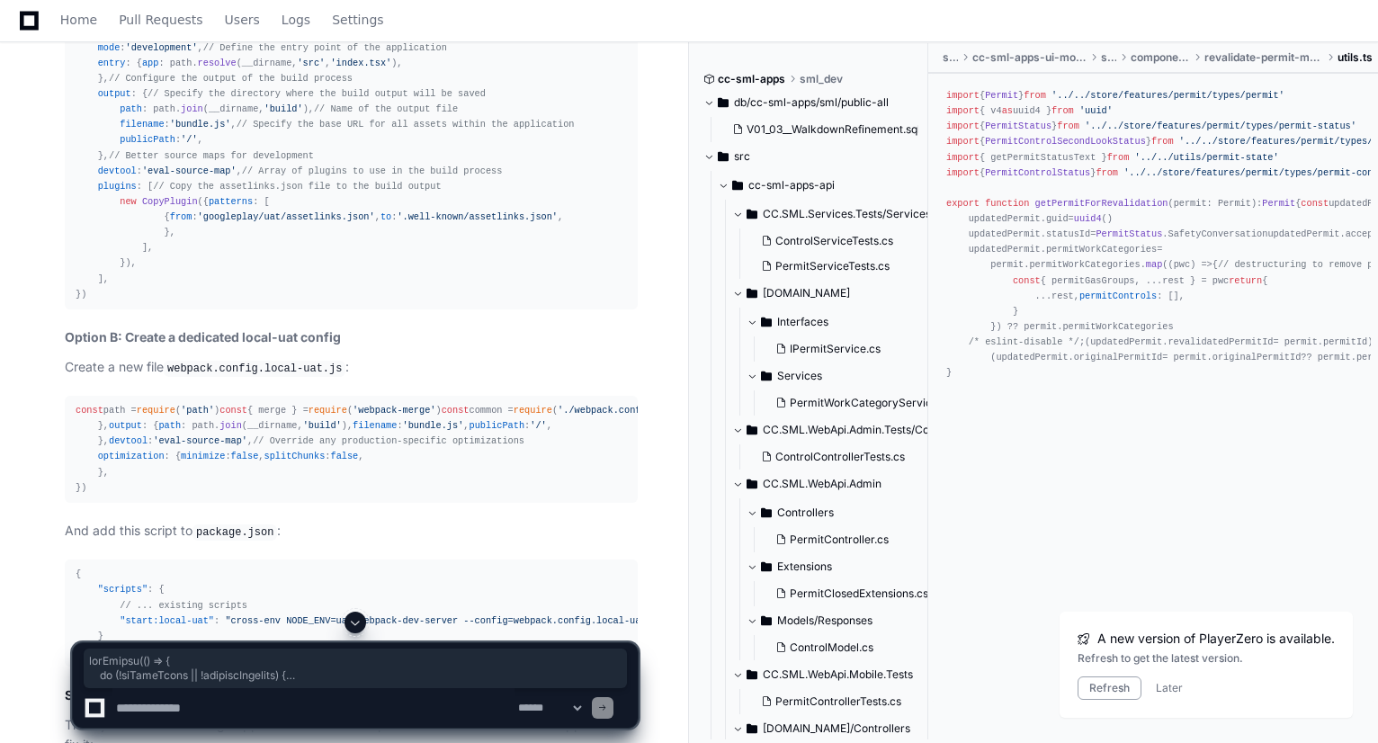
drag, startPoint x: 74, startPoint y: 268, endPoint x: 520, endPoint y: 433, distance: 475.5
copy div "// Force refresh when original permit data becomes available useEffect ( () => …"
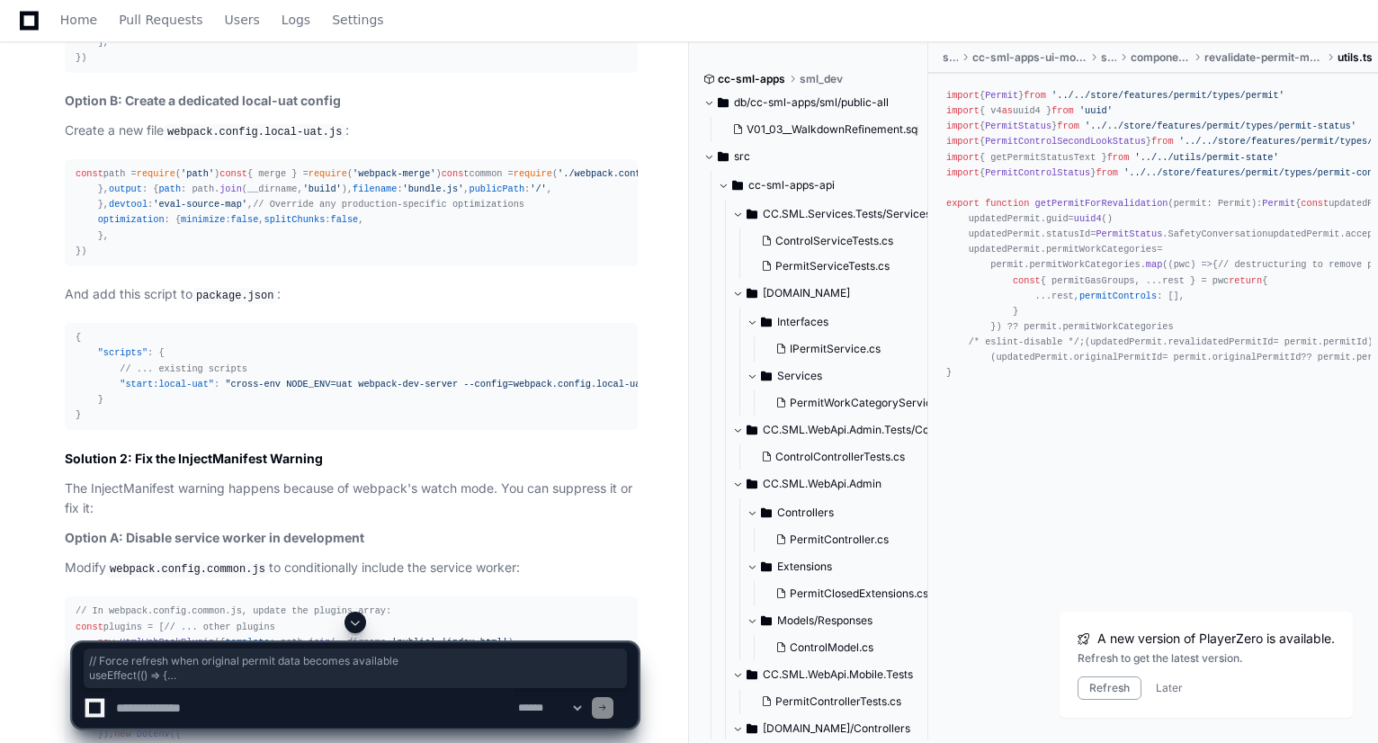
scroll to position [17778, 0]
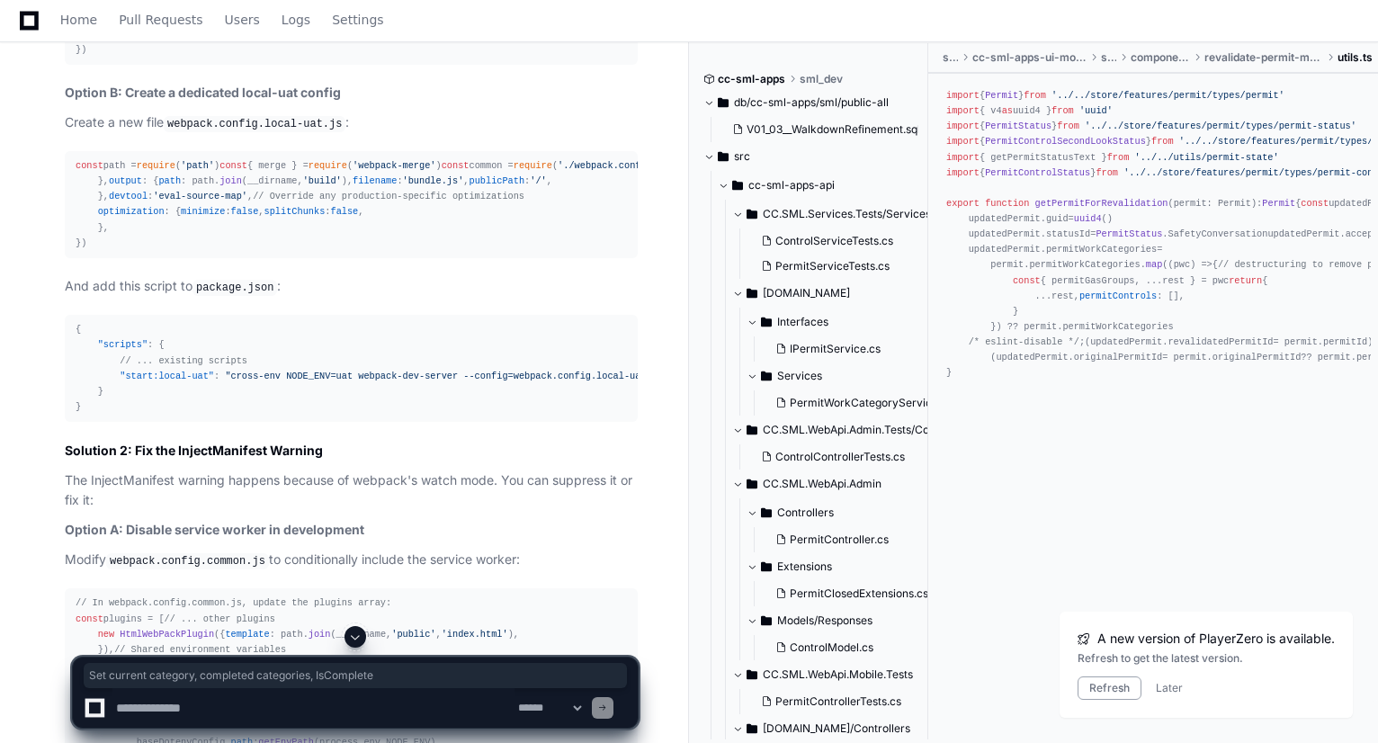
drag, startPoint x: 86, startPoint y: 310, endPoint x: 362, endPoint y: 310, distance: 275.2
copy span "Set current category, completed categories, IsComplete"
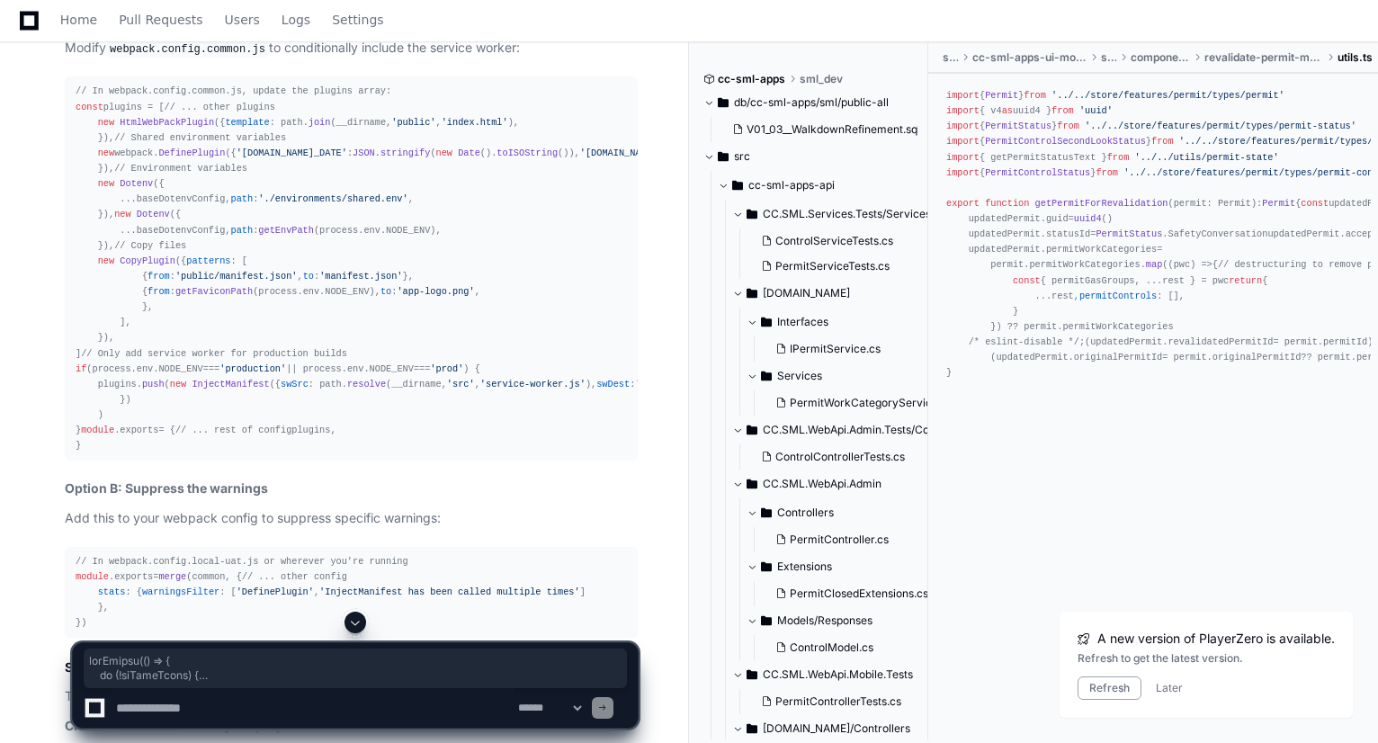
scroll to position [0, 66]
drag, startPoint x: 74, startPoint y: 157, endPoint x: 640, endPoint y: 288, distance: 580.6
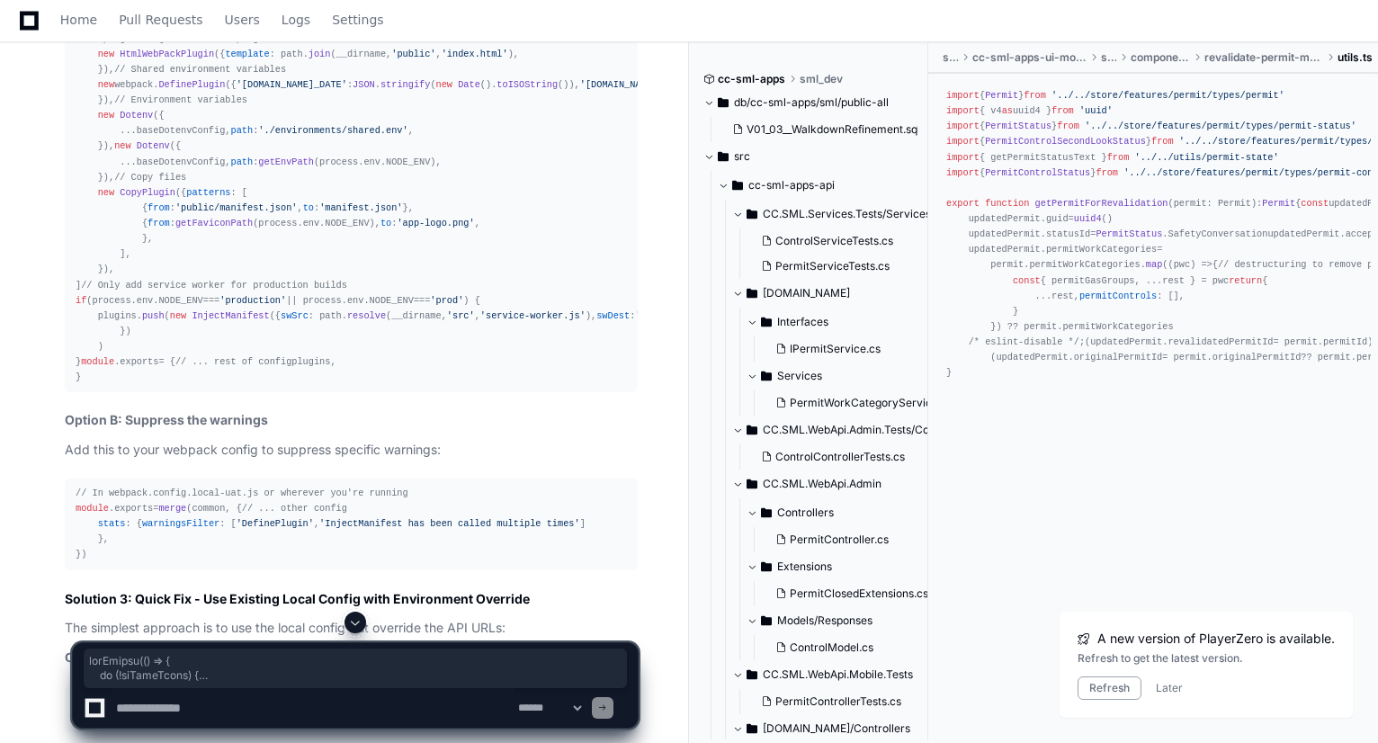
scroll to position [18522, 0]
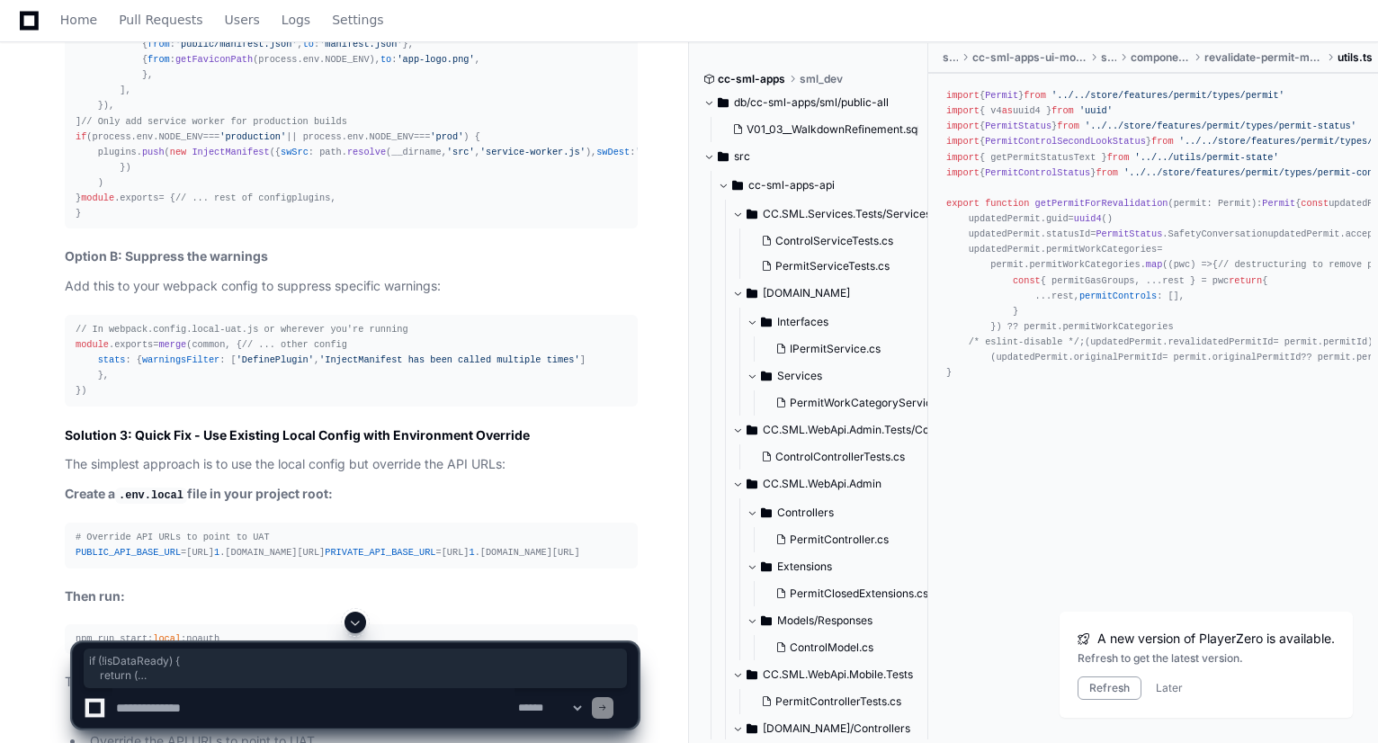
drag, startPoint x: 69, startPoint y: 180, endPoint x: 121, endPoint y: 462, distance: 287.2
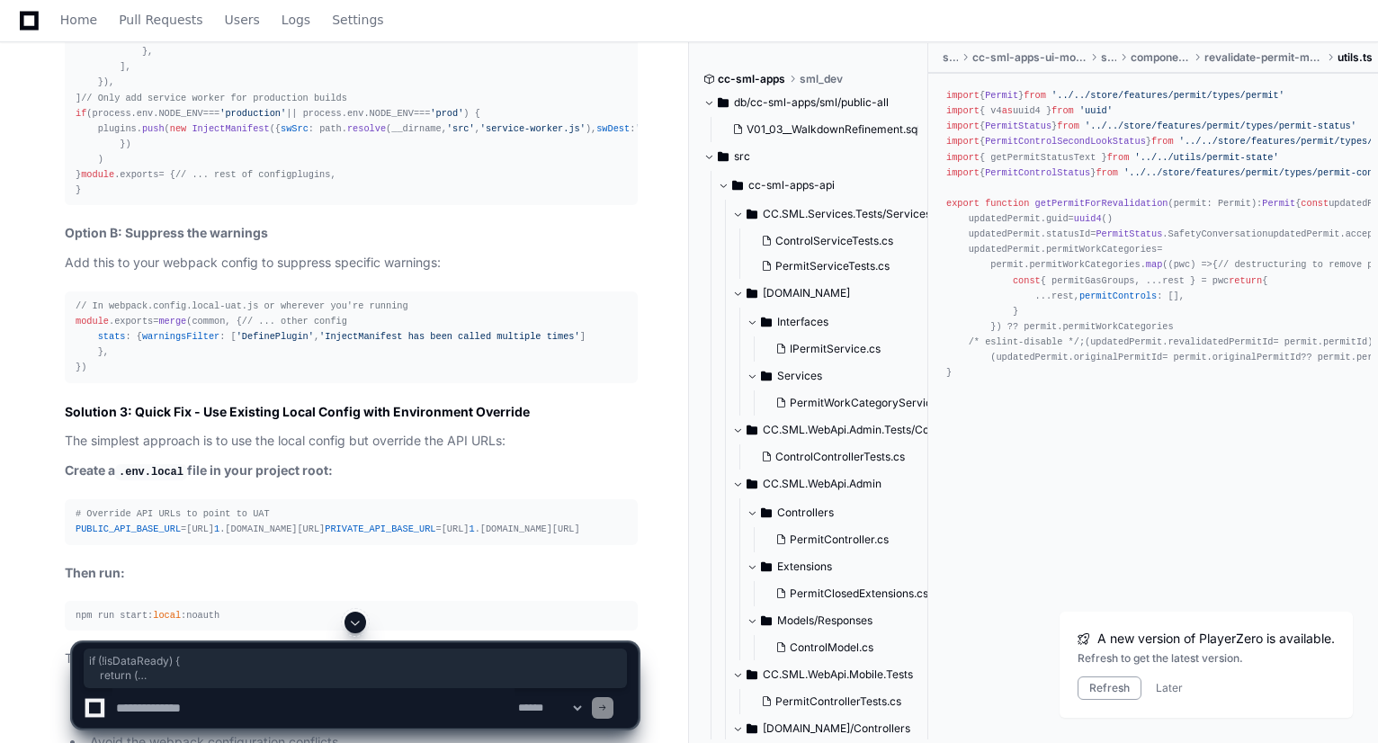
scroll to position [18546, 0]
drag, startPoint x: 101, startPoint y: 440, endPoint x: 54, endPoint y: 157, distance: 286.3
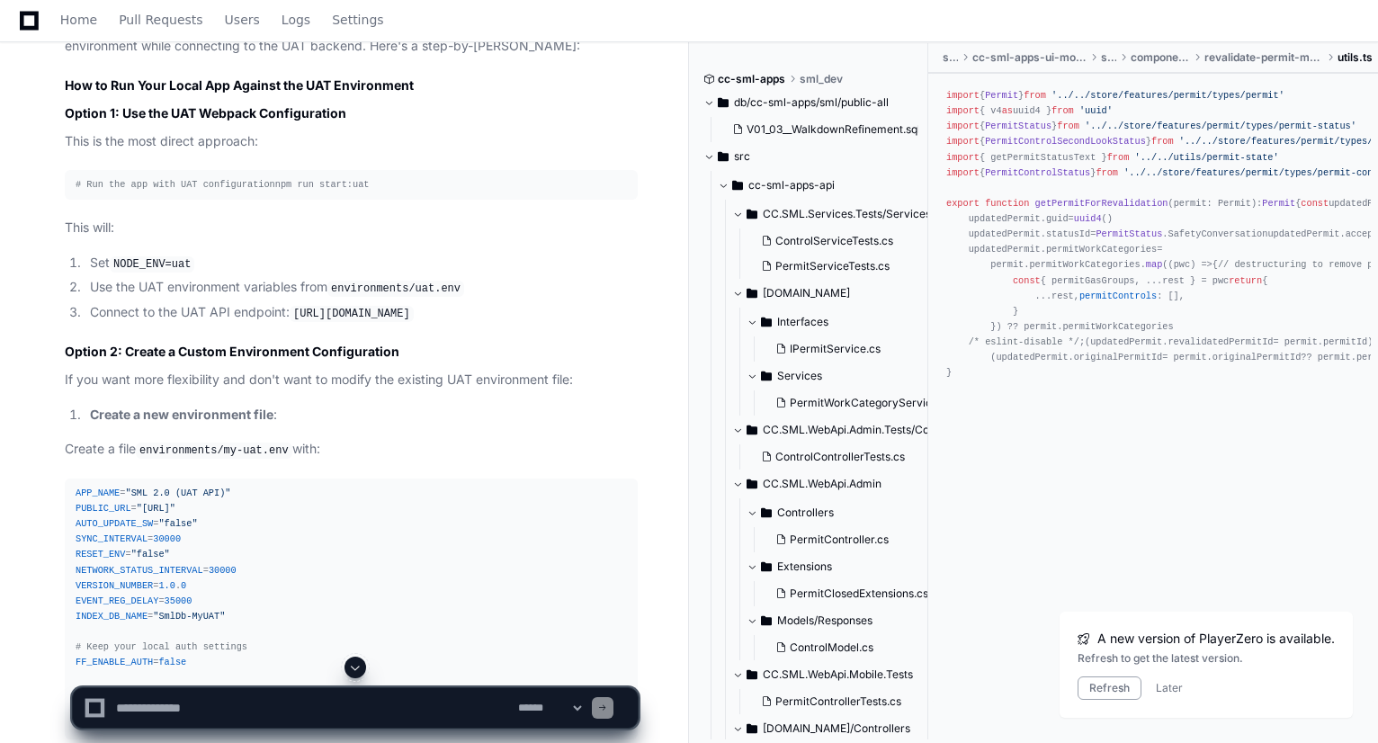
scroll to position [15061, 0]
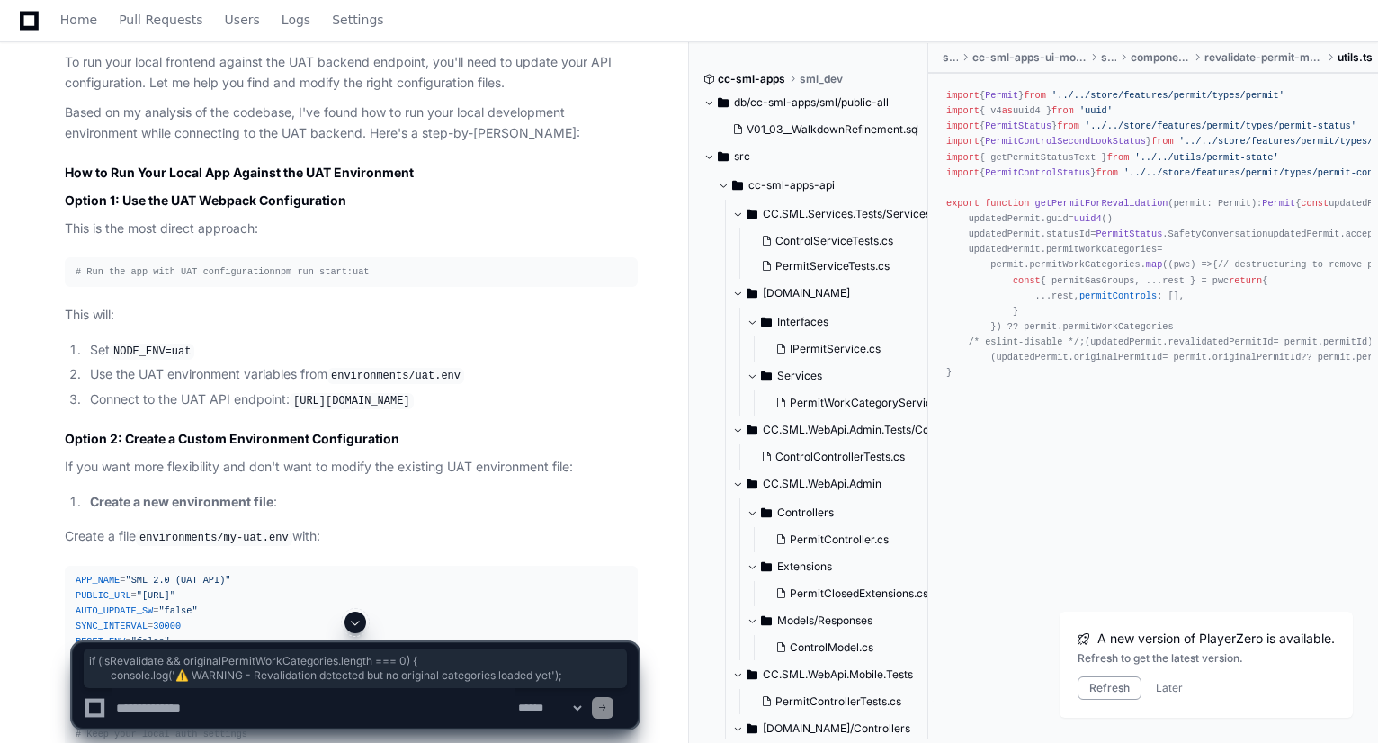
drag, startPoint x: 87, startPoint y: 364, endPoint x: 109, endPoint y: 407, distance: 48.3
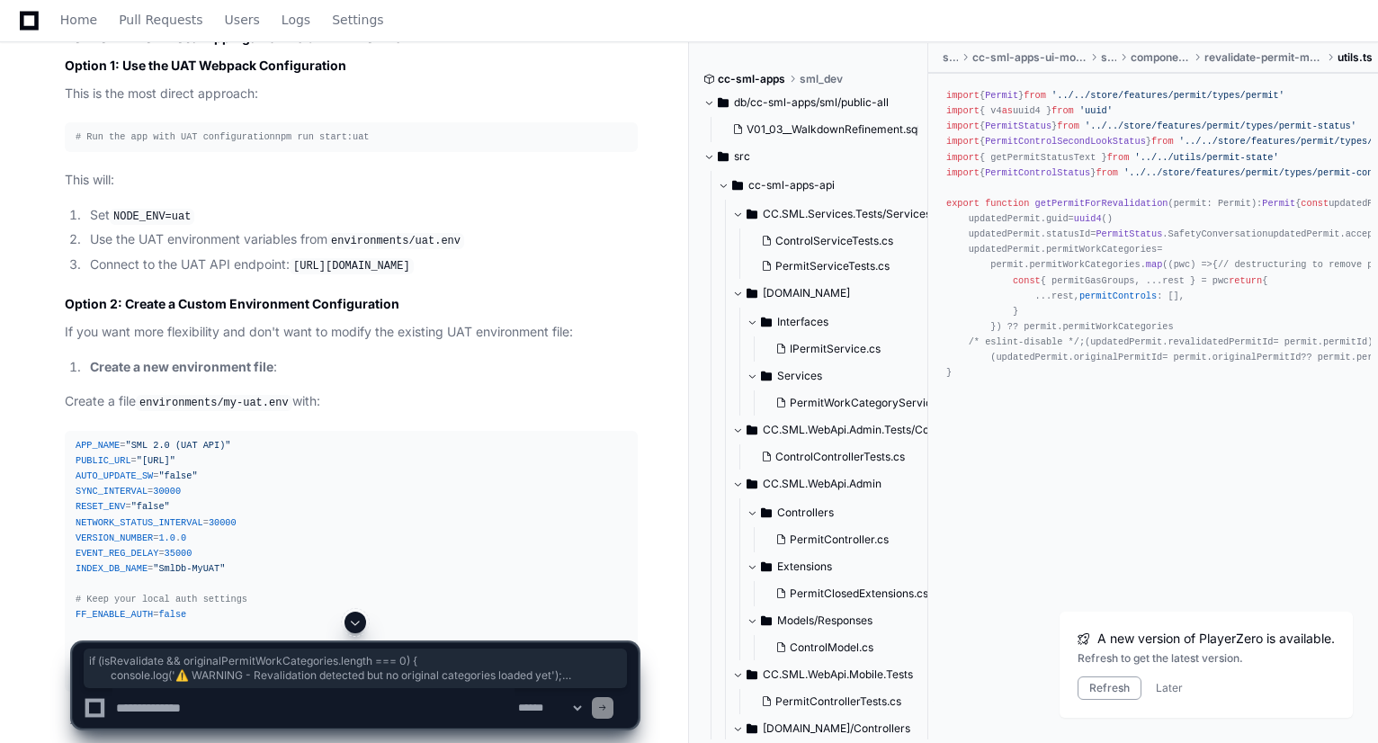
scroll to position [15219, 0]
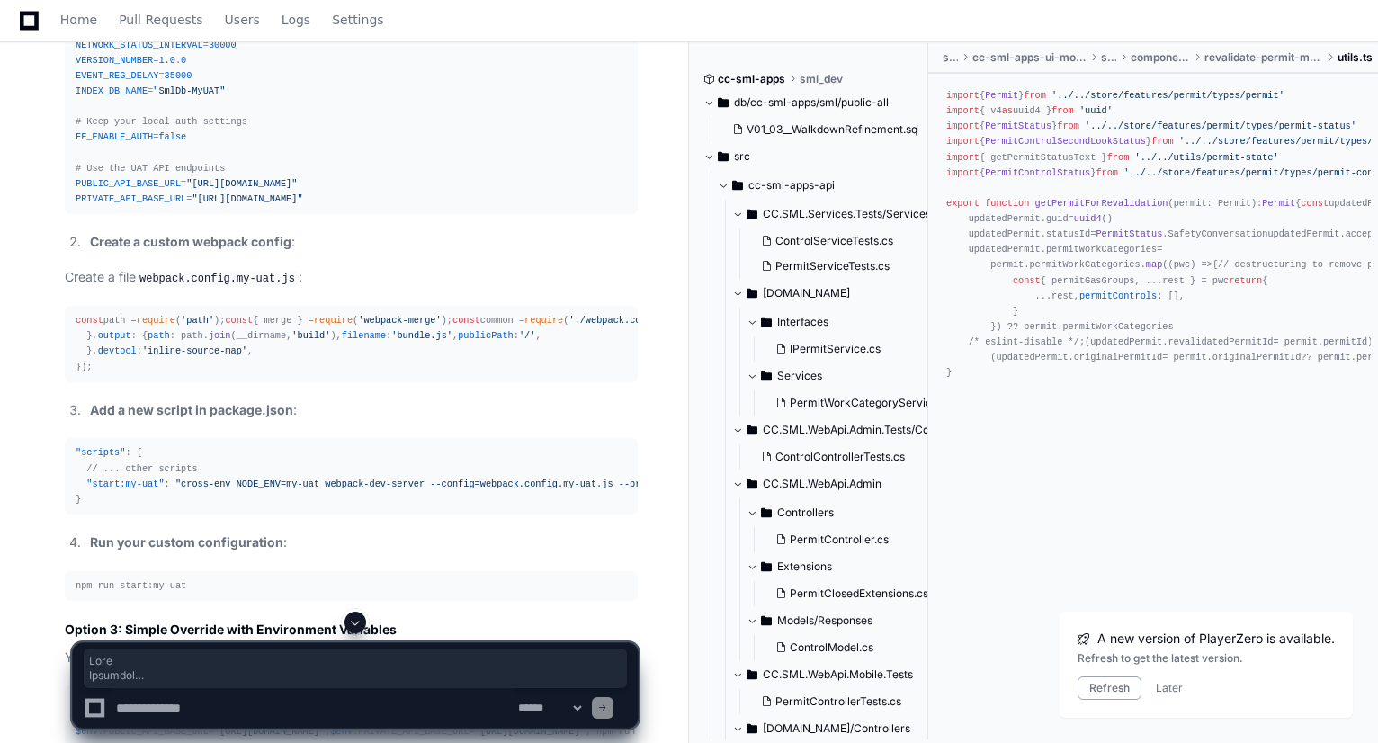
scroll to position [15634, 0]
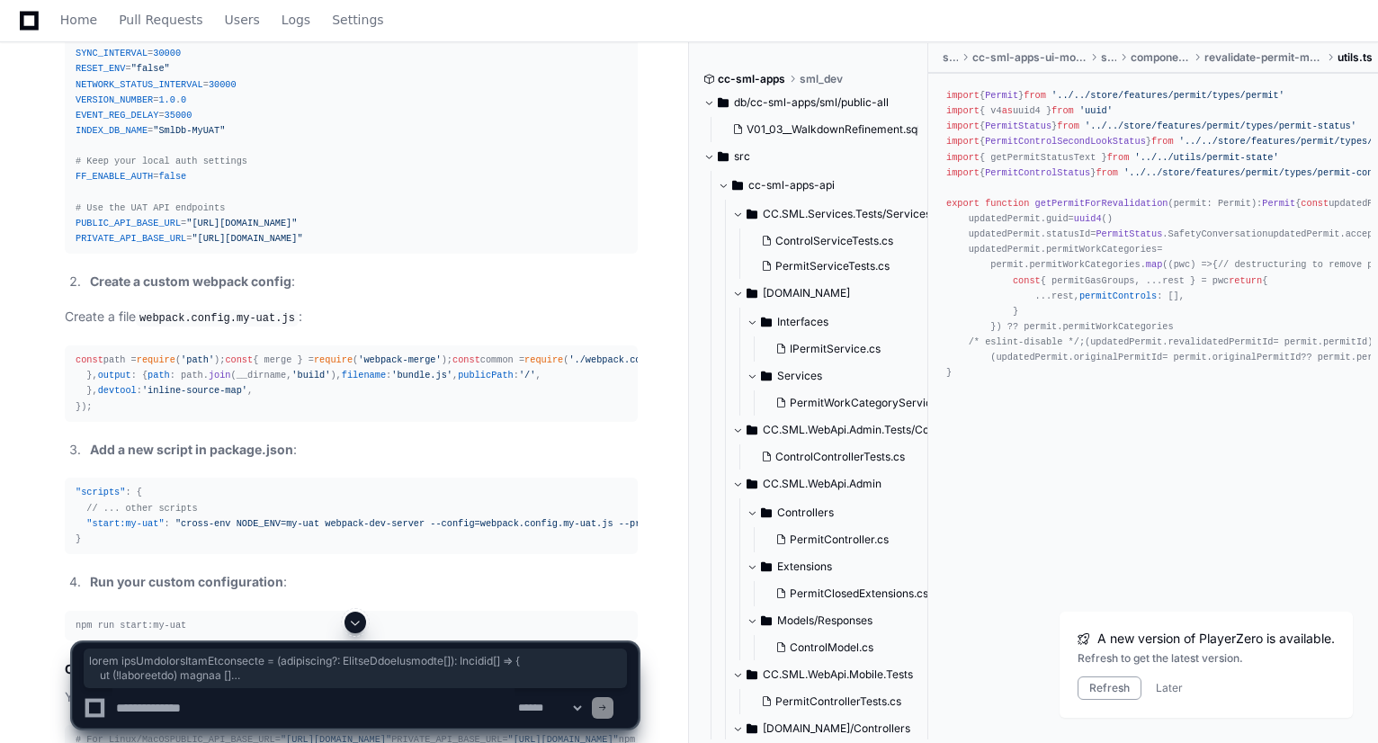
drag, startPoint x: 73, startPoint y: 121, endPoint x: 169, endPoint y: 289, distance: 193.0
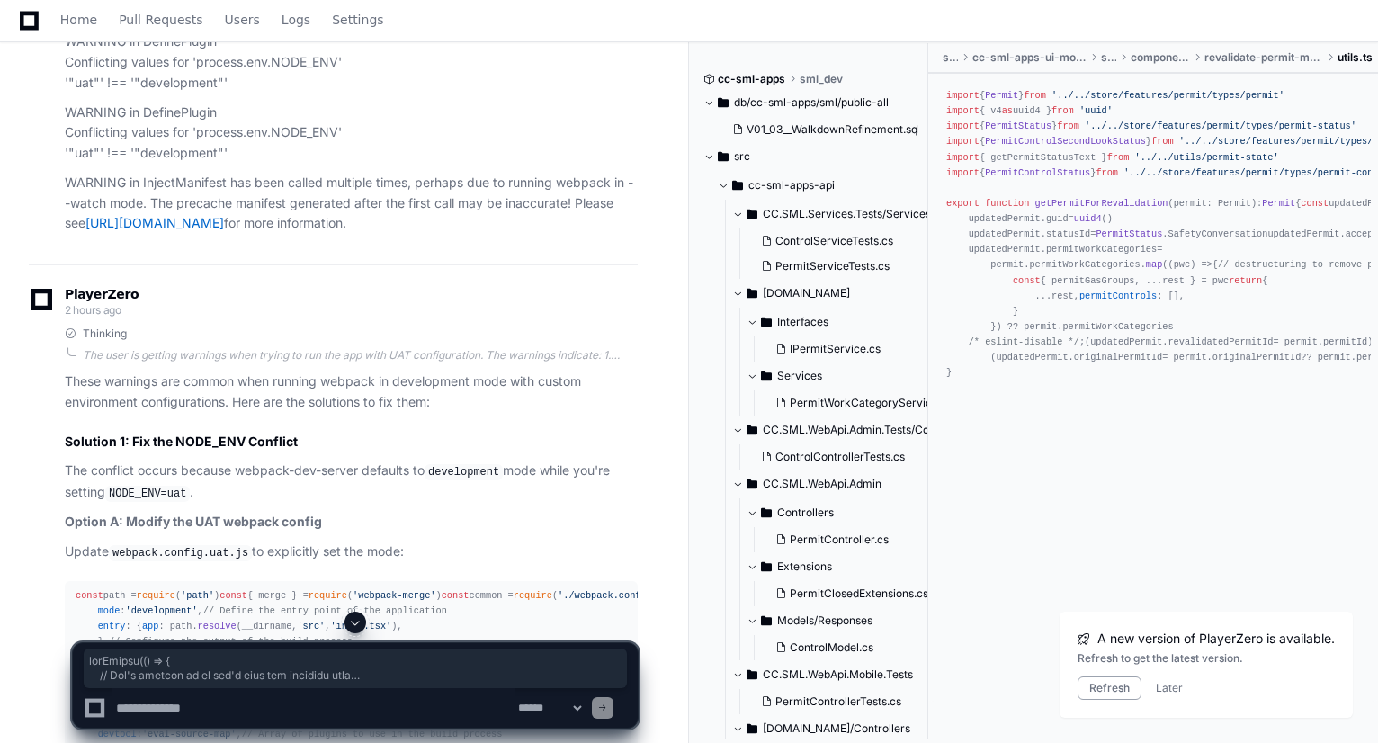
scroll to position [16806, 0]
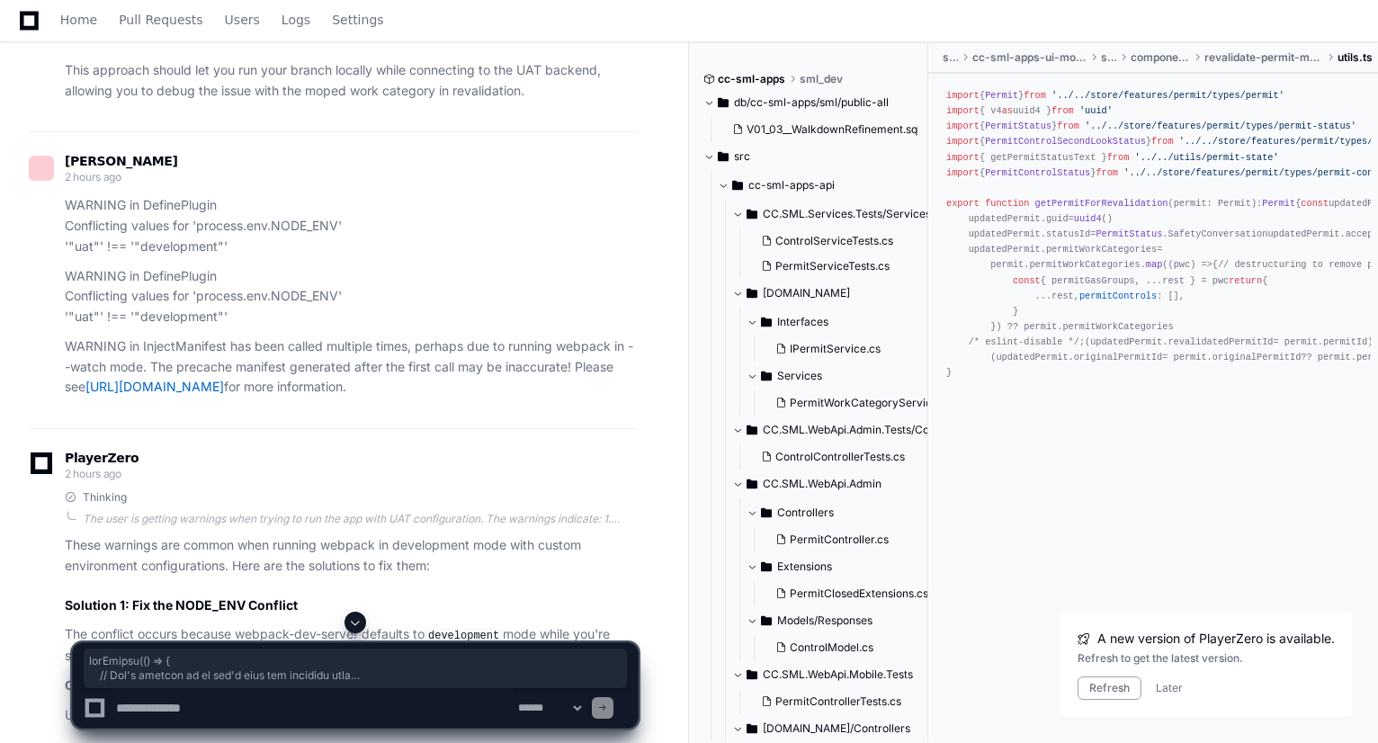
drag, startPoint x: 73, startPoint y: 149, endPoint x: 635, endPoint y: 106, distance: 563.8
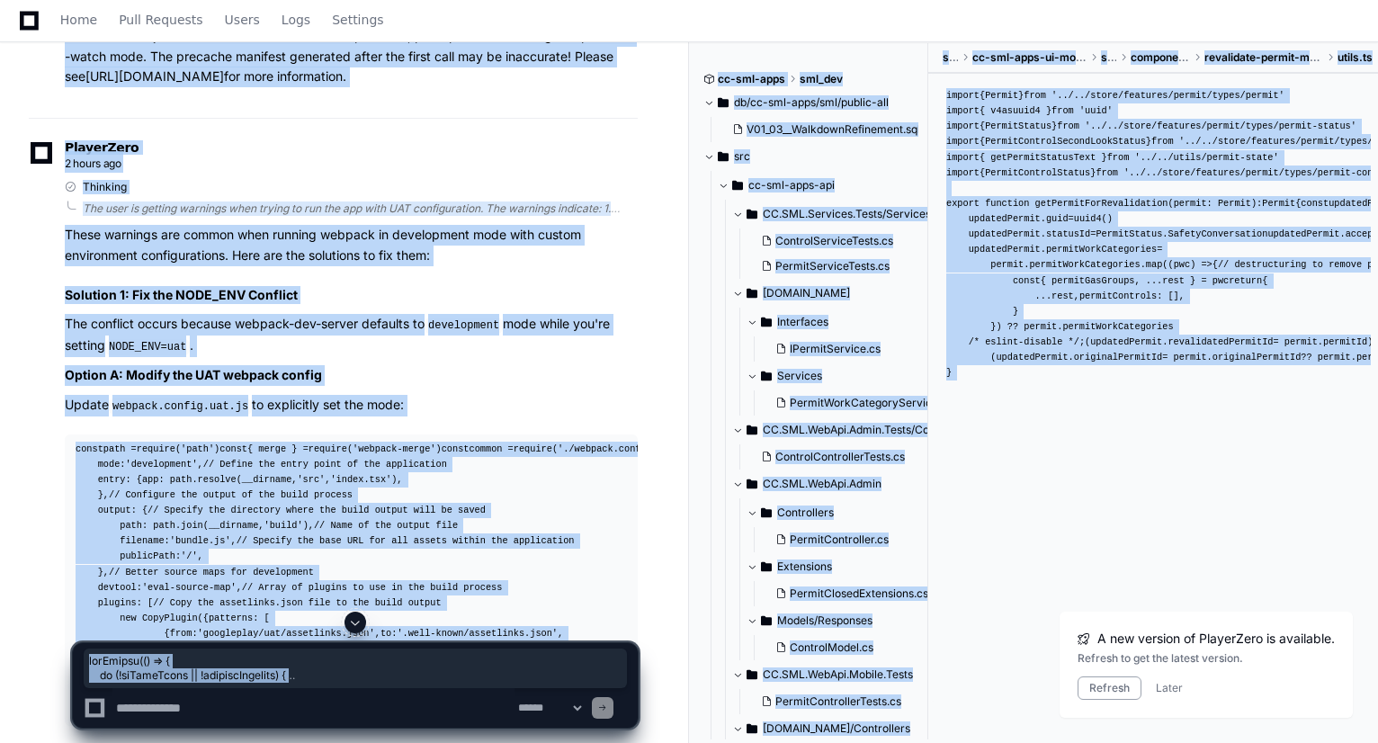
scroll to position [17170, 0]
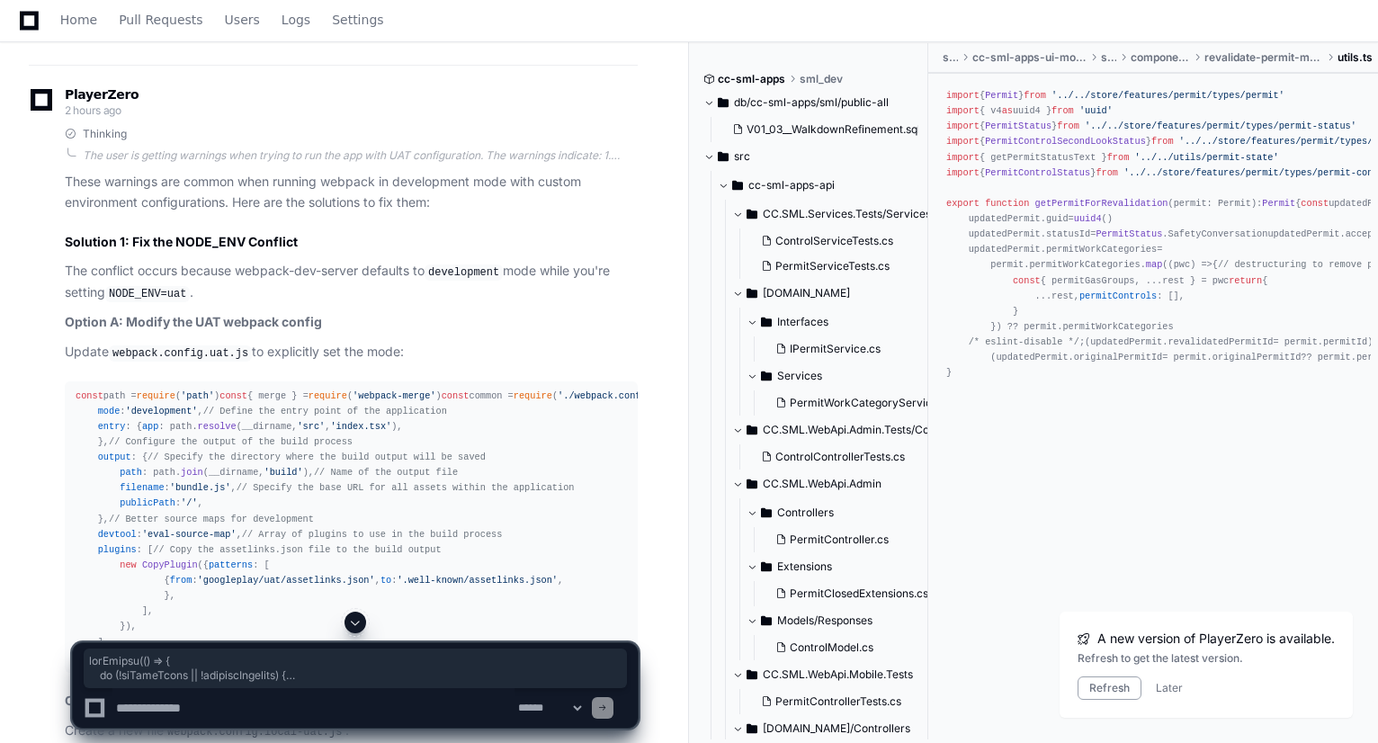
drag, startPoint x: 74, startPoint y: 209, endPoint x: 540, endPoint y: 515, distance: 557.3
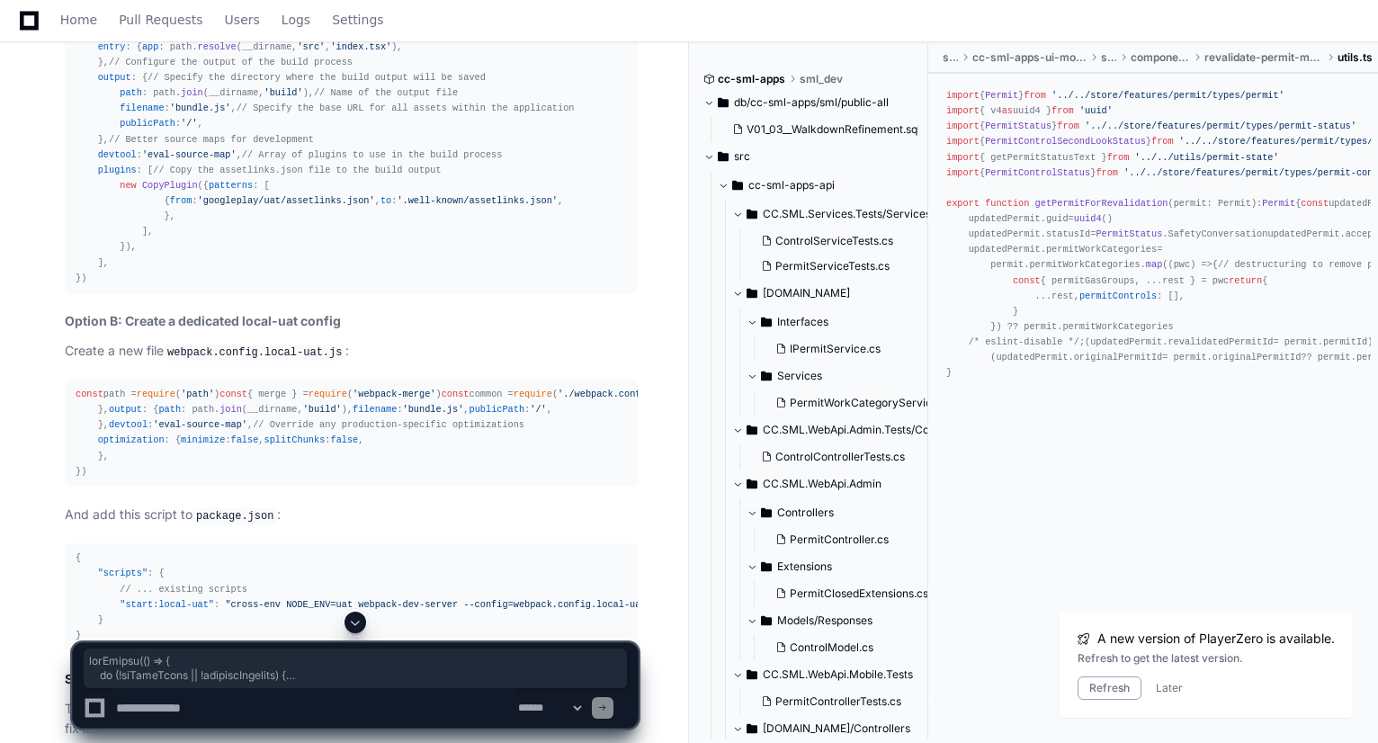
scroll to position [17554, 0]
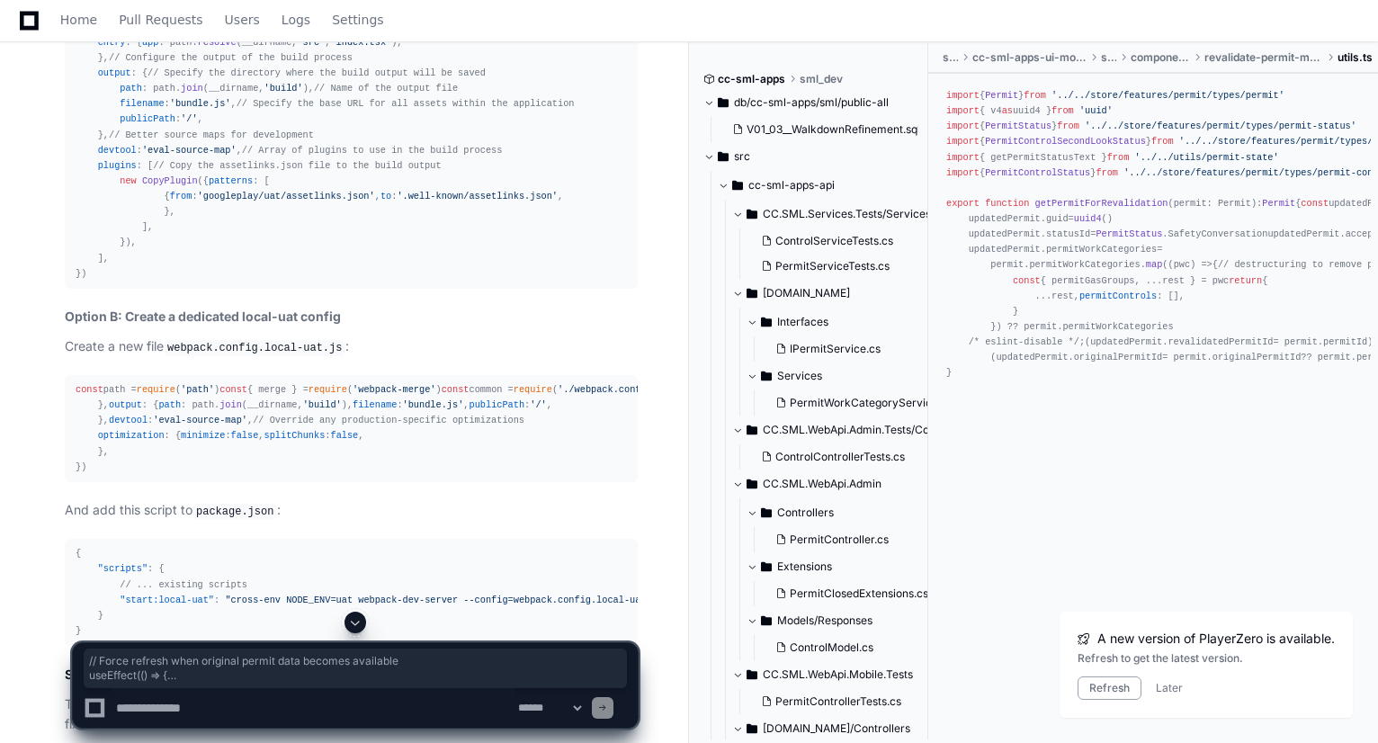
drag, startPoint x: 72, startPoint y: 247, endPoint x: 517, endPoint y: 415, distance: 475.6
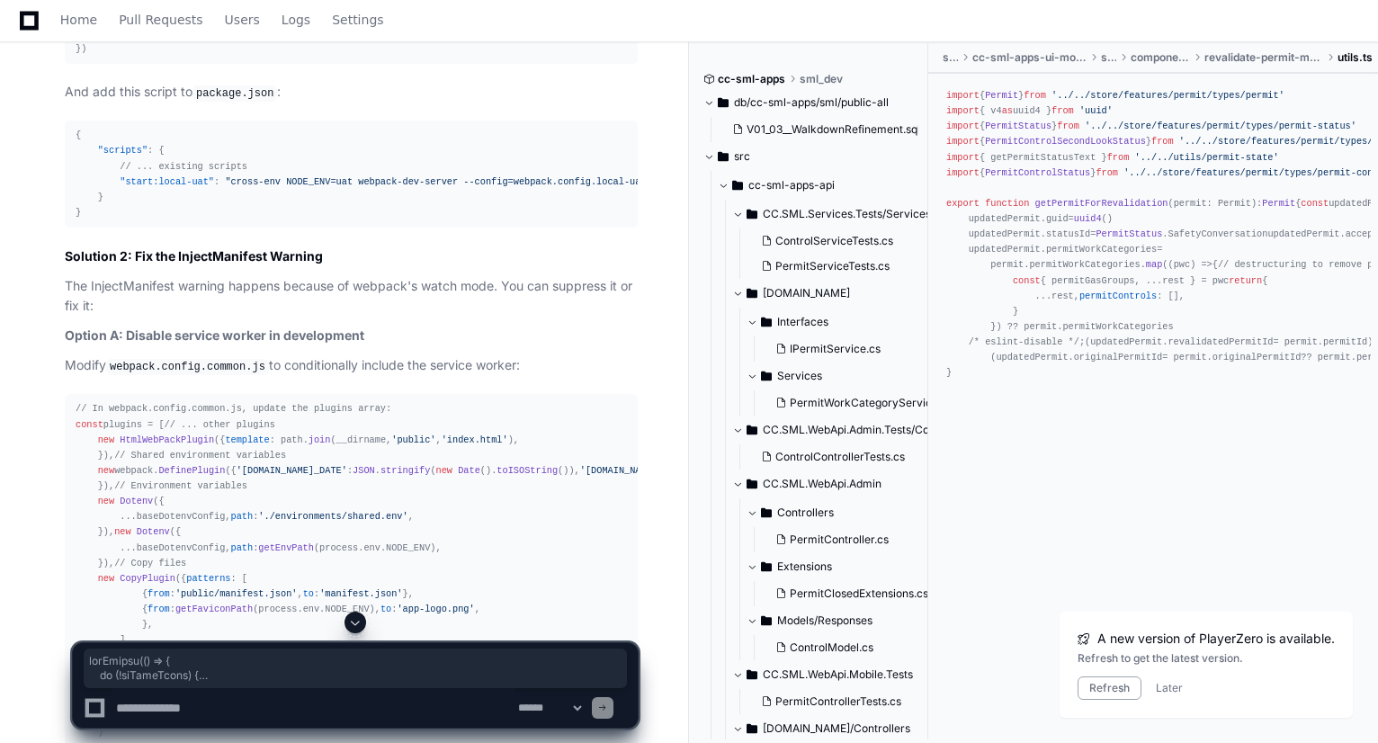
scroll to position [0, 66]
drag, startPoint x: 76, startPoint y: 130, endPoint x: 637, endPoint y: 599, distance: 731.8
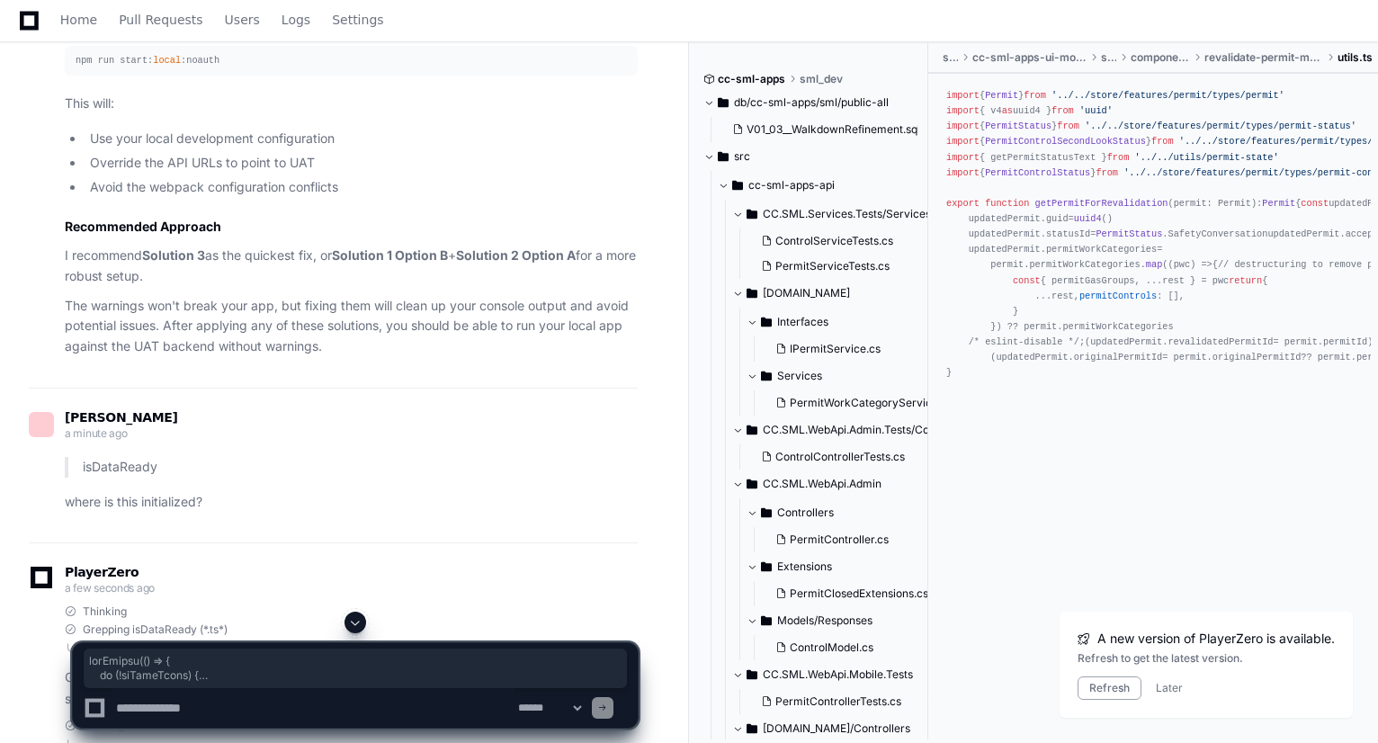
scroll to position [19114, 0]
